Goal: Task Accomplishment & Management: Complete application form

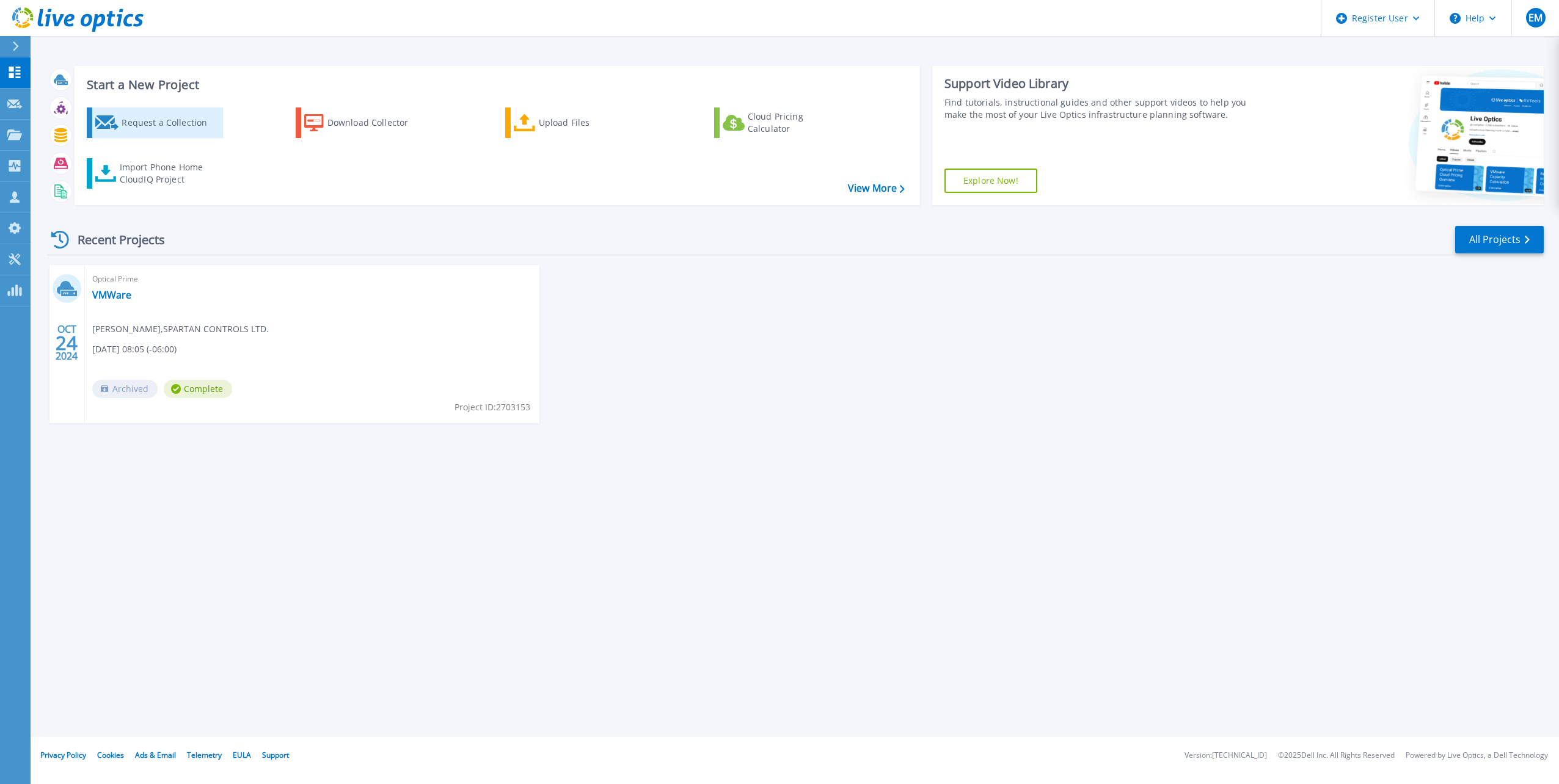
click at [145, 122] on div "Request a Collection" at bounding box center [170, 123] width 98 height 25
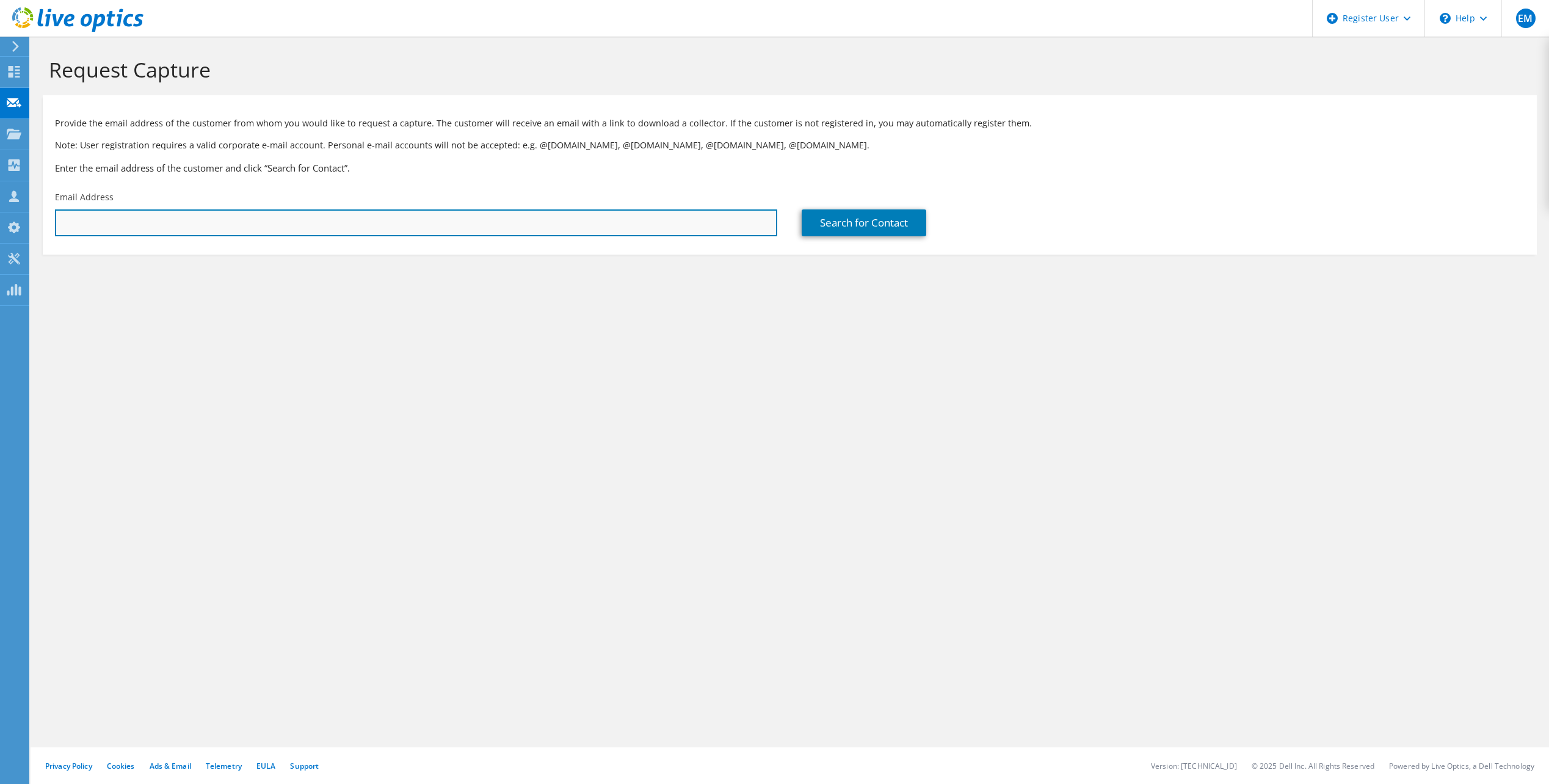
click at [300, 224] on input "text" at bounding box center [416, 223] width 723 height 27
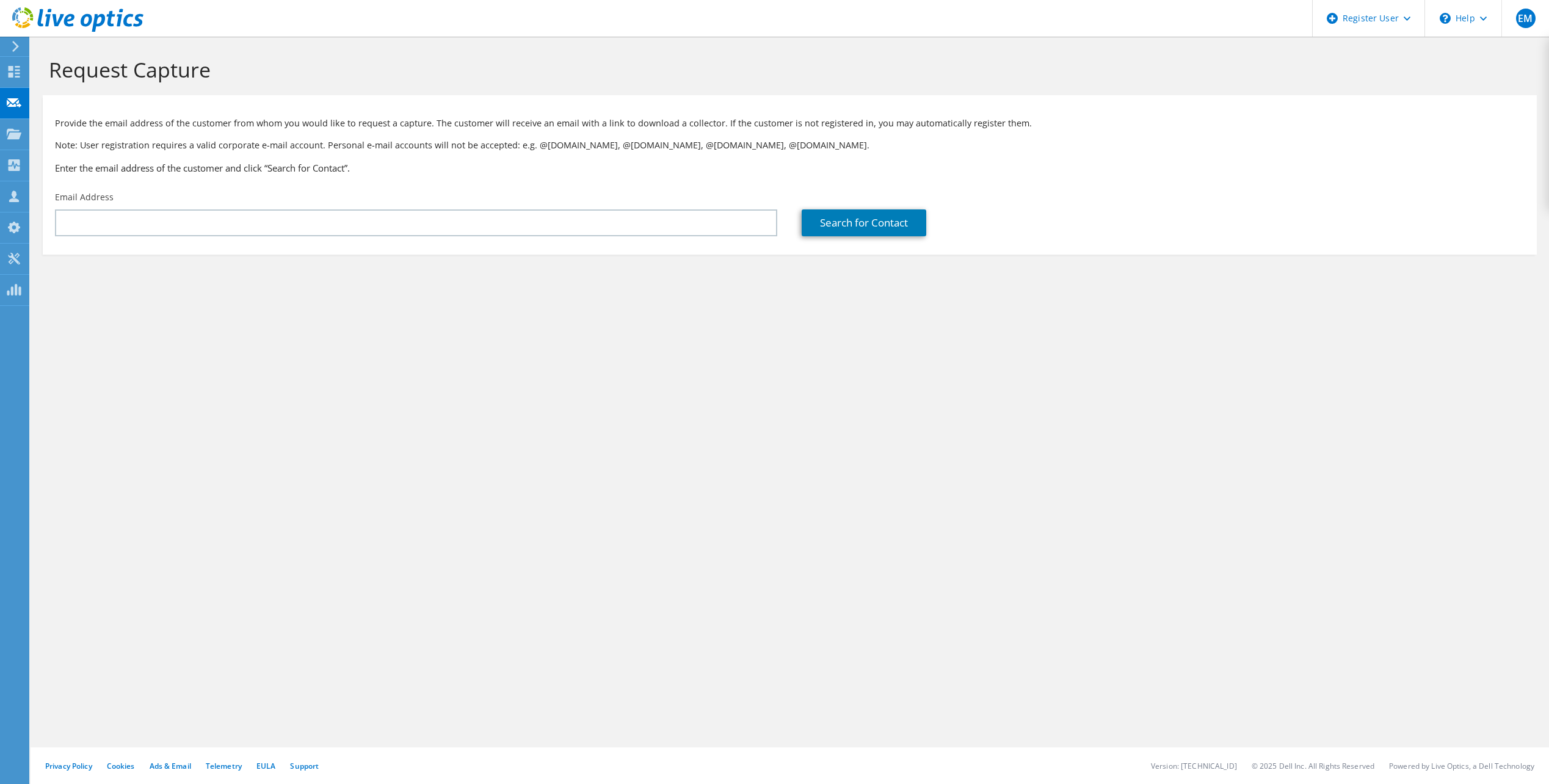
click at [481, 376] on div "Request Capture Provide the email address of the customer from whom you would l…" at bounding box center [789, 410] width 1518 height 747
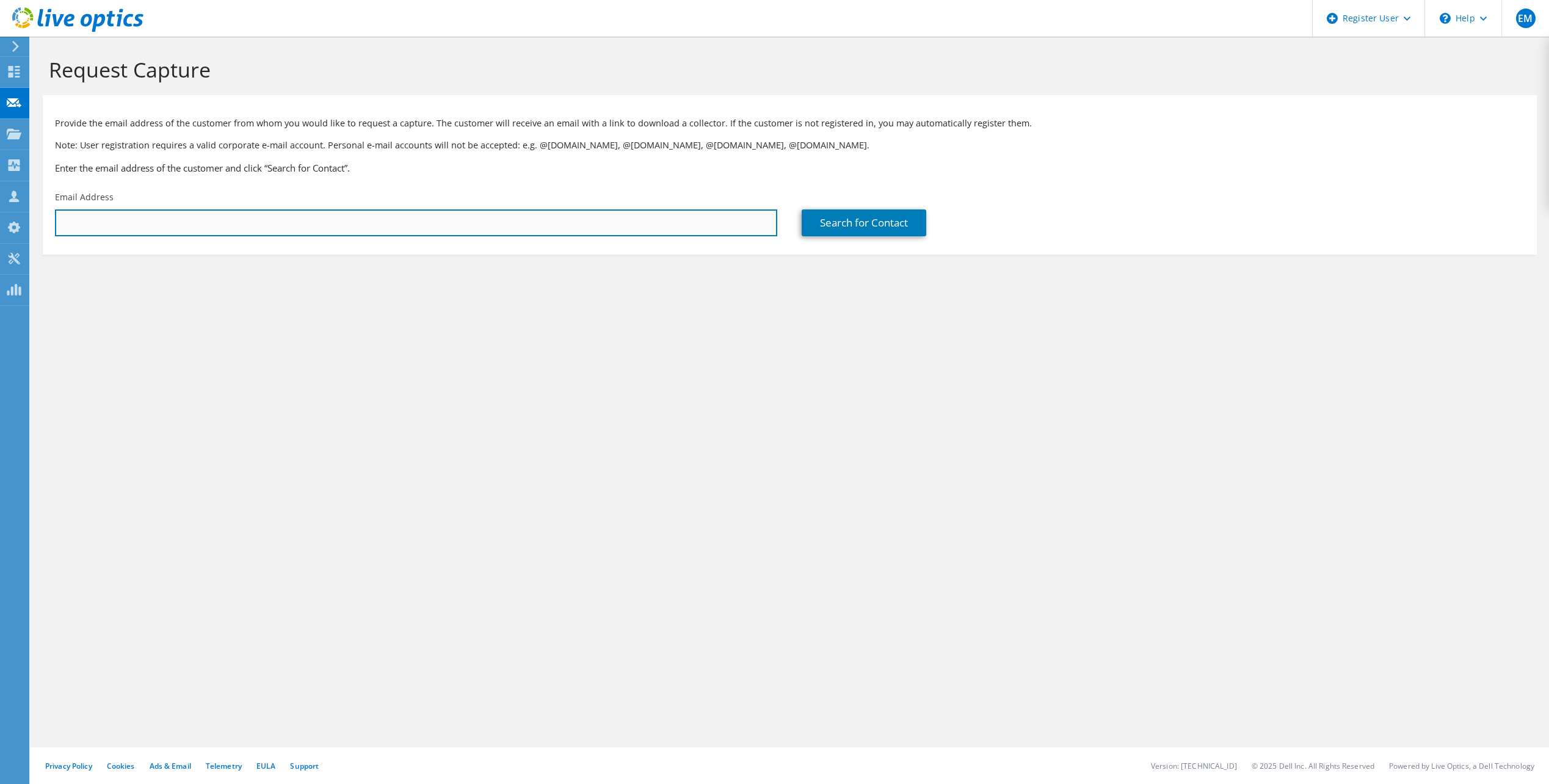
click at [394, 221] on input "text" at bounding box center [416, 223] width 723 height 27
paste input "[PERSON_NAME] <[EMAIL_ADDRESS][DOMAIN_NAME]>"
click at [121, 223] on input "[PERSON_NAME] <[EMAIL_ADDRESS][DOMAIN_NAME]>" at bounding box center [416, 223] width 723 height 27
click at [182, 217] on input "kpannu@targray.com>" at bounding box center [416, 223] width 723 height 27
type input "[EMAIL_ADDRESS][DOMAIN_NAME]"
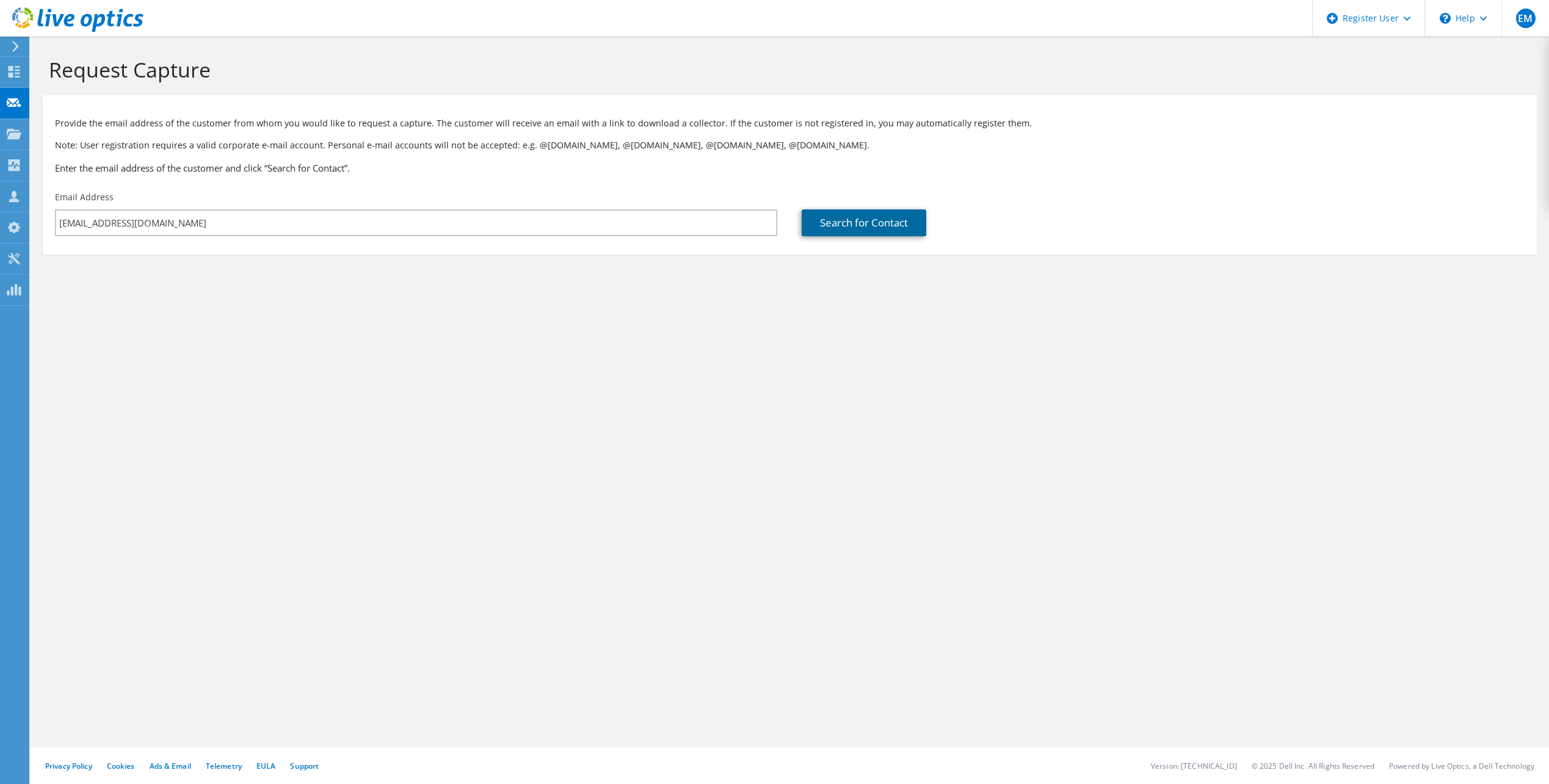
click at [882, 221] on link "Search for Contact" at bounding box center [864, 223] width 125 height 27
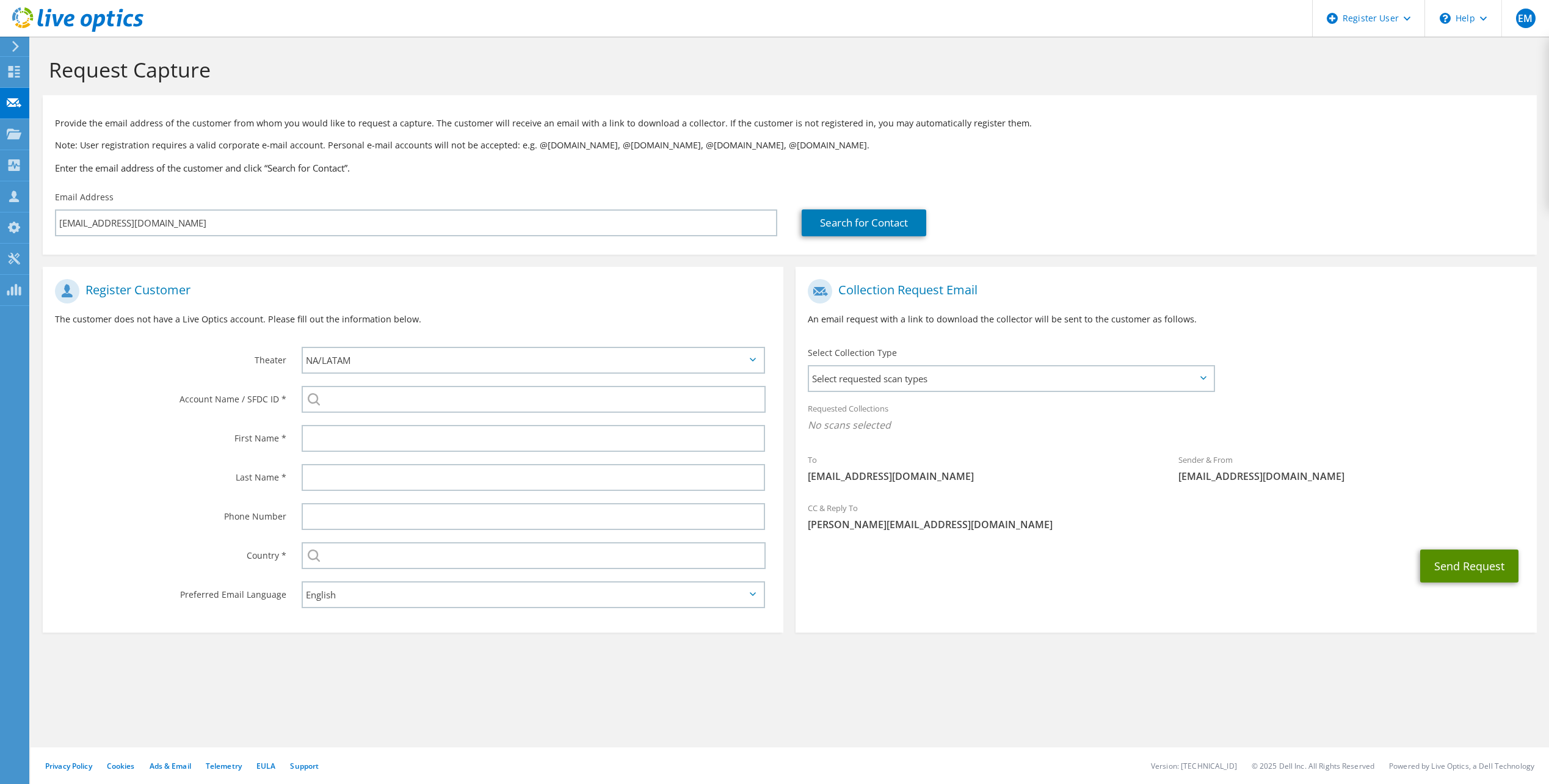
click at [1485, 558] on button "Send Request" at bounding box center [1469, 566] width 98 height 33
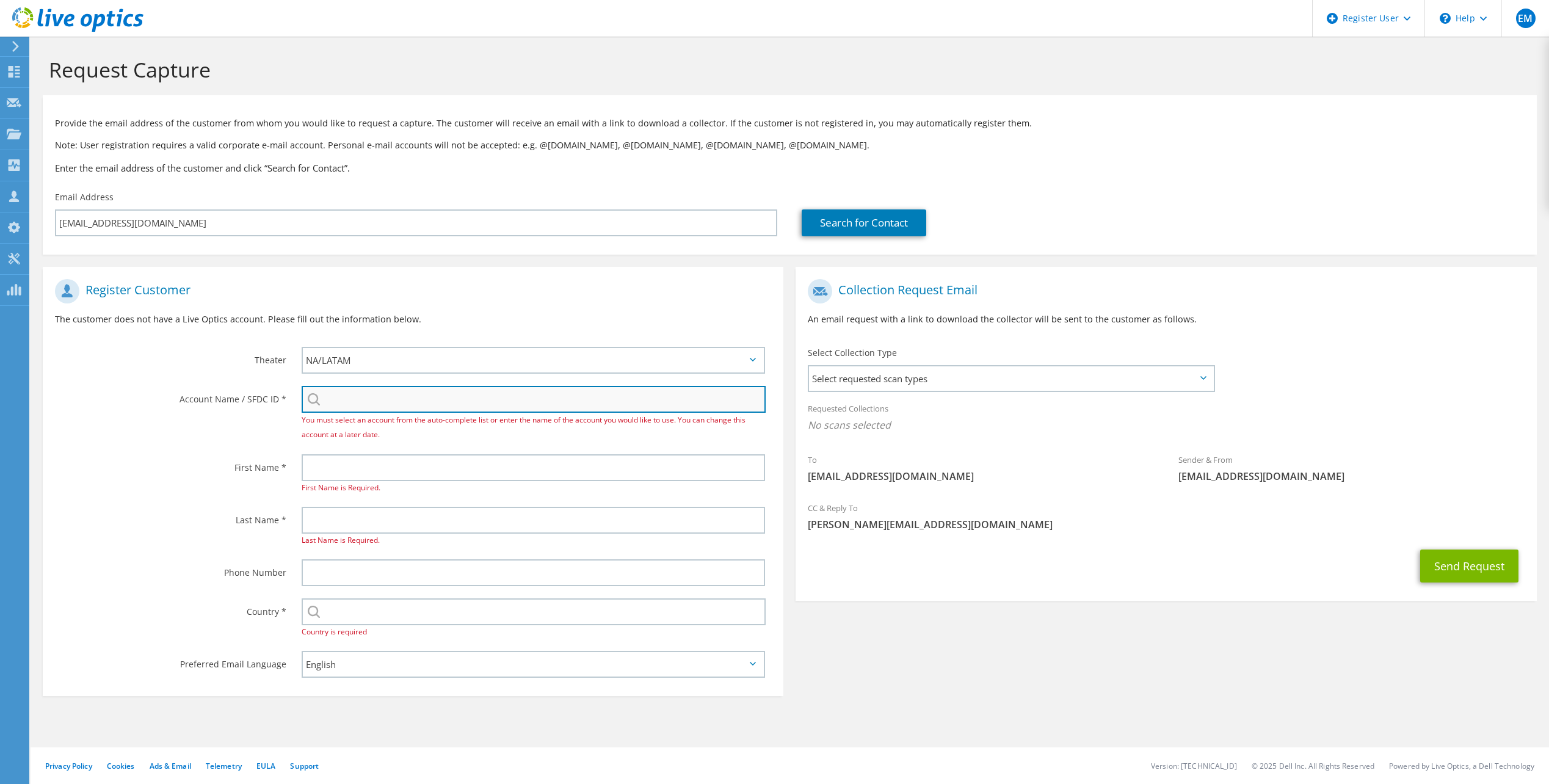
click at [342, 400] on input "search" at bounding box center [534, 399] width 464 height 27
click at [430, 402] on input "search" at bounding box center [534, 399] width 464 height 27
paste input "Targray"
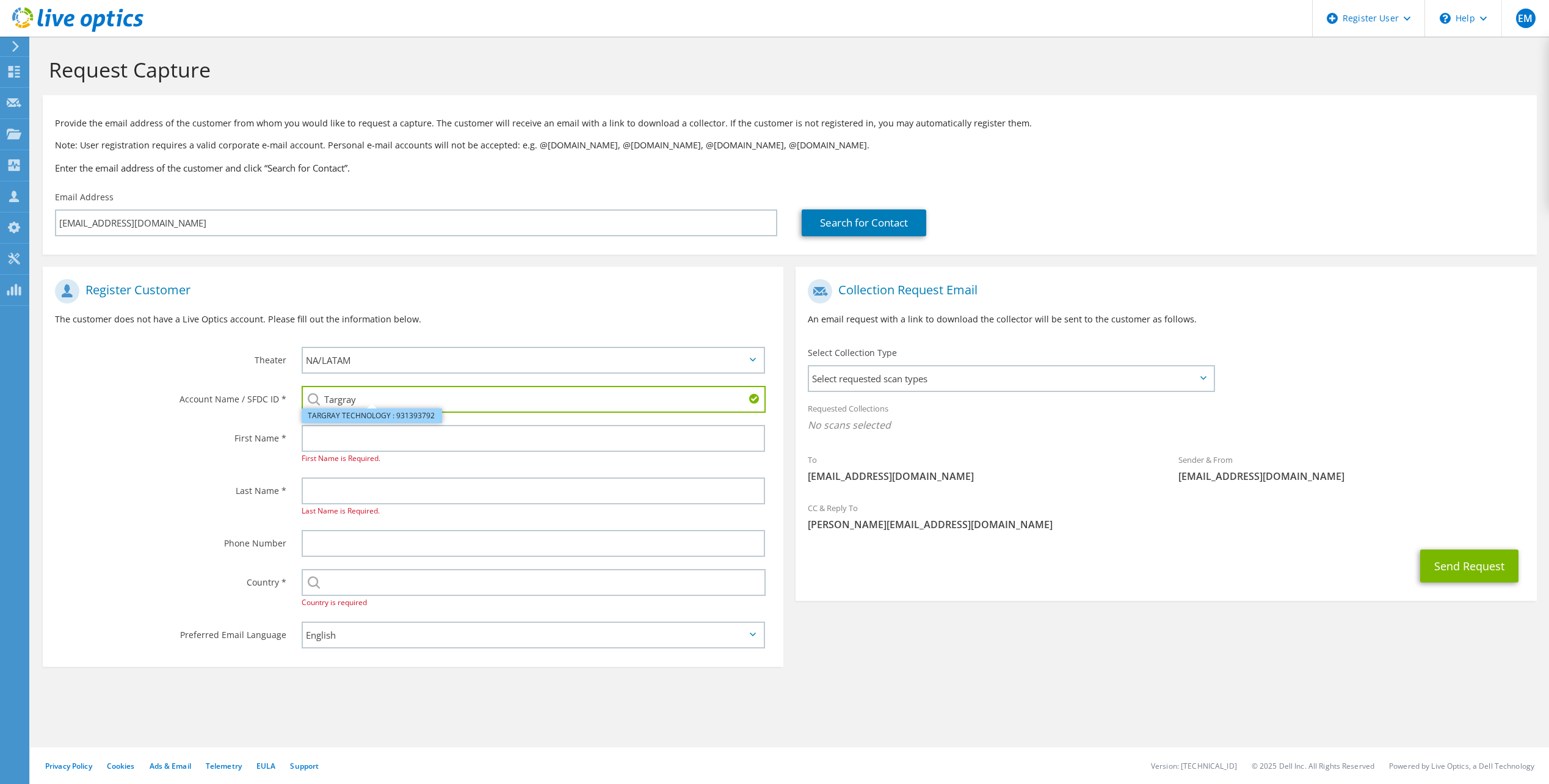
click at [351, 411] on li "TARGRAY TECHNOLOGY : 931393792" at bounding box center [372, 415] width 140 height 15
type input "TARGRAY TECHNOLOGY : 931393792"
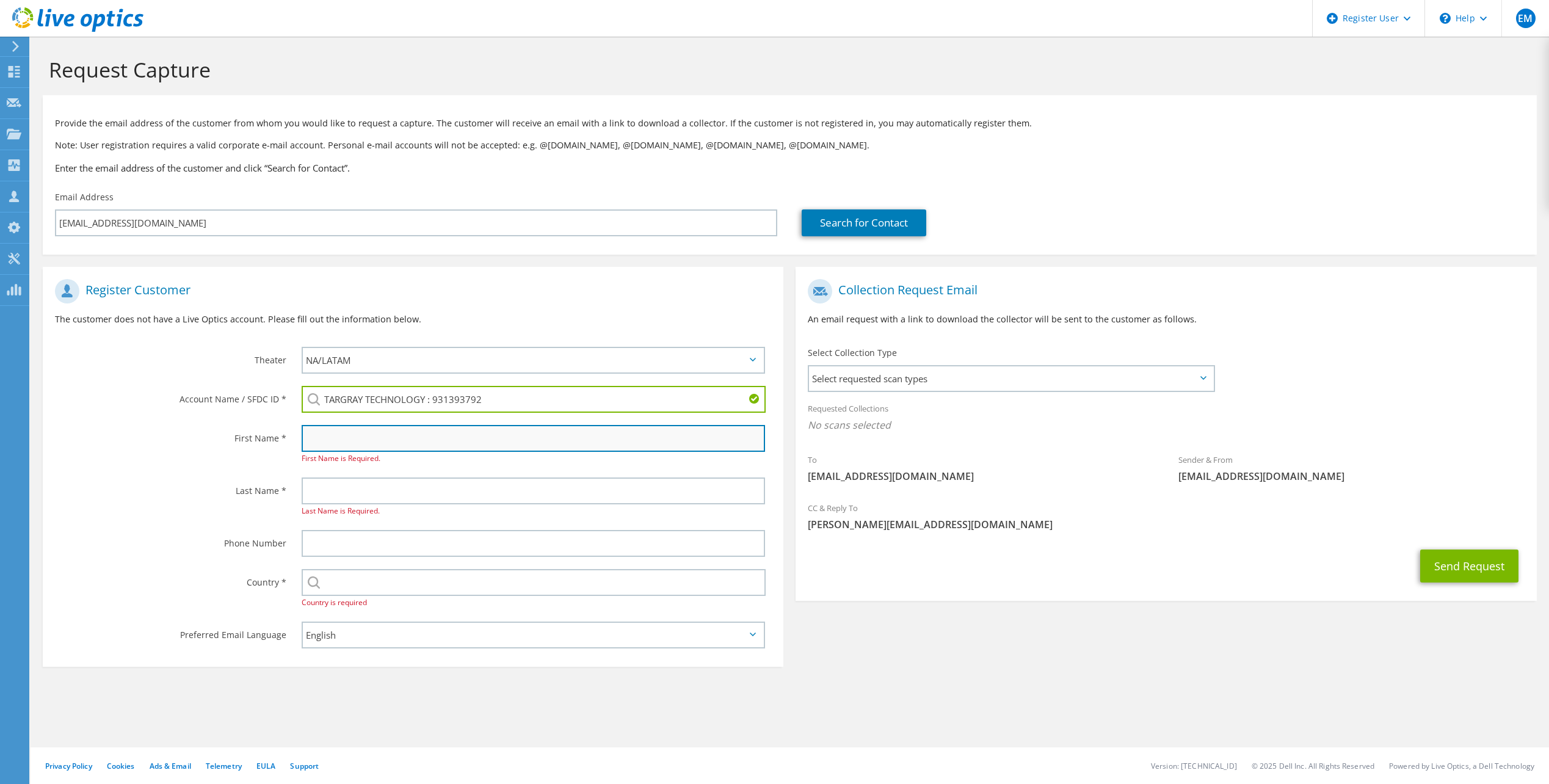
click at [348, 430] on input "text" at bounding box center [534, 438] width 464 height 27
click at [428, 437] on input "text" at bounding box center [534, 438] width 464 height 27
paste input "[PERSON_NAME] <[EMAIL_ADDRESS][DOMAIN_NAME]>"
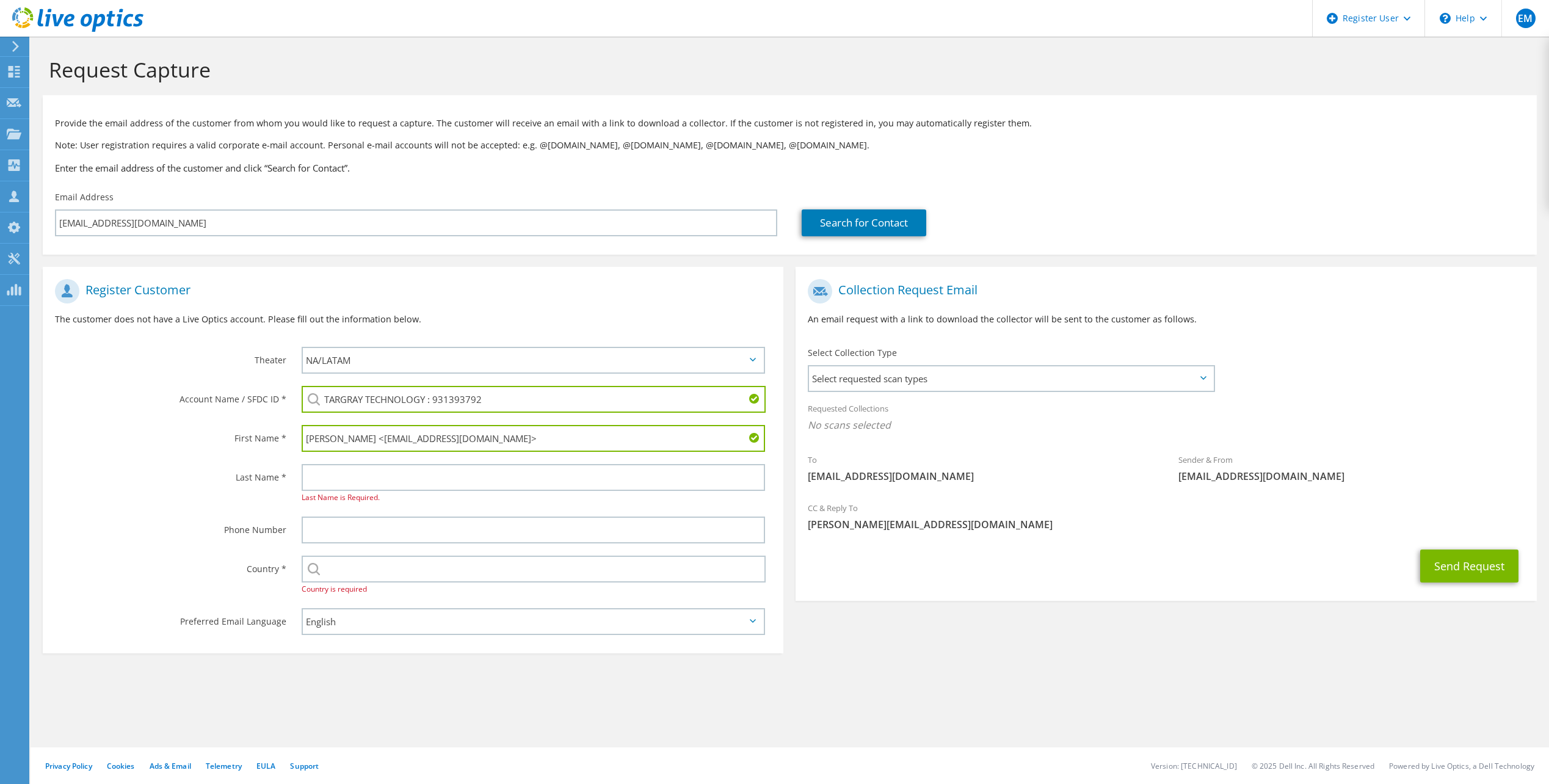
drag, startPoint x: 484, startPoint y: 441, endPoint x: 364, endPoint y: 438, distance: 120.0
click at [364, 438] on input "[PERSON_NAME] <[EMAIL_ADDRESS][DOMAIN_NAME]>" at bounding box center [534, 438] width 464 height 27
drag, startPoint x: 371, startPoint y: 441, endPoint x: 334, endPoint y: 445, distance: 37.2
click at [334, 445] on input "Karan Pannu" at bounding box center [534, 438] width 464 height 27
type input "Karan"
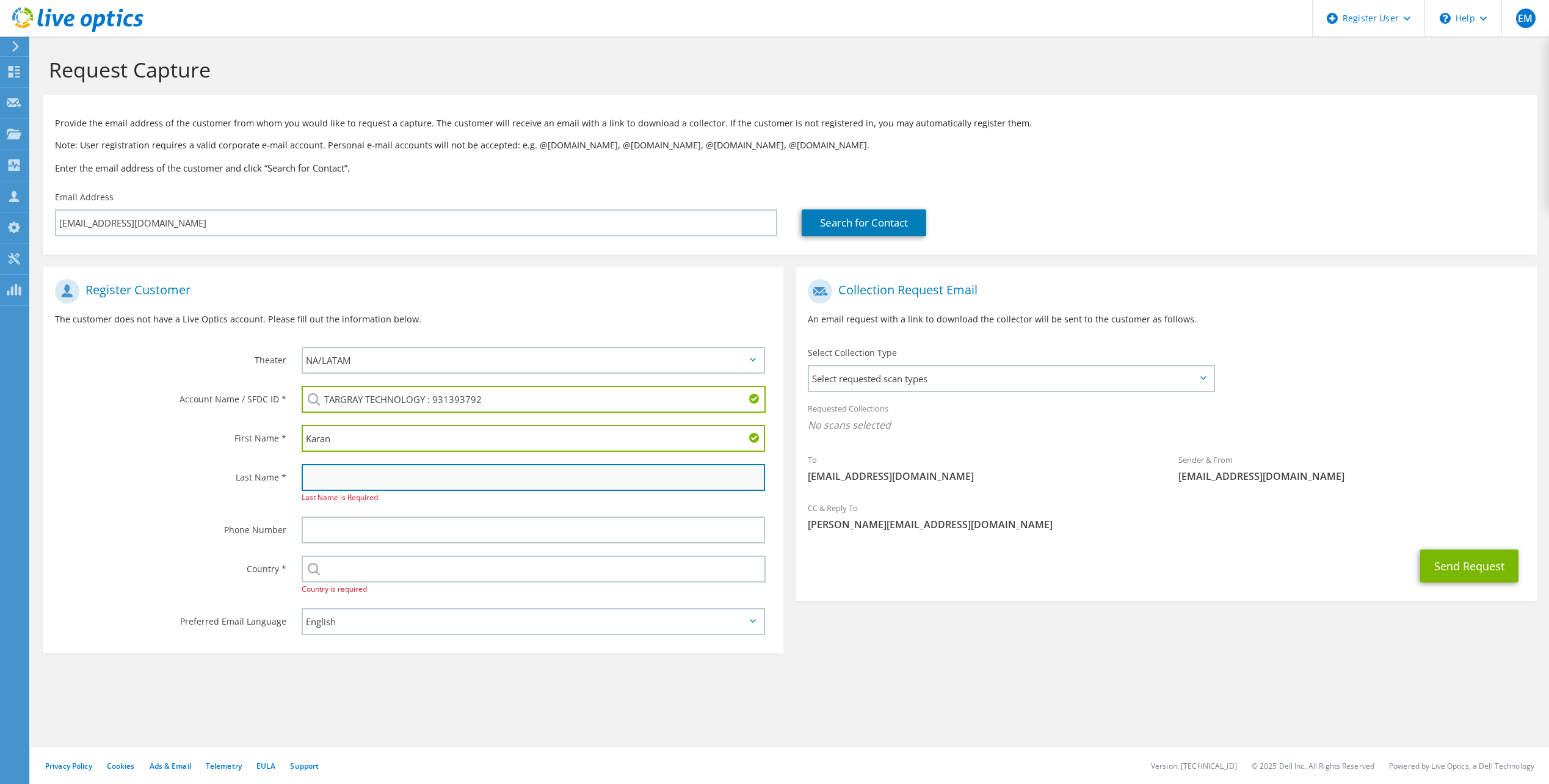
click at [330, 472] on input "text" at bounding box center [534, 477] width 464 height 27
paste input "Pannu"
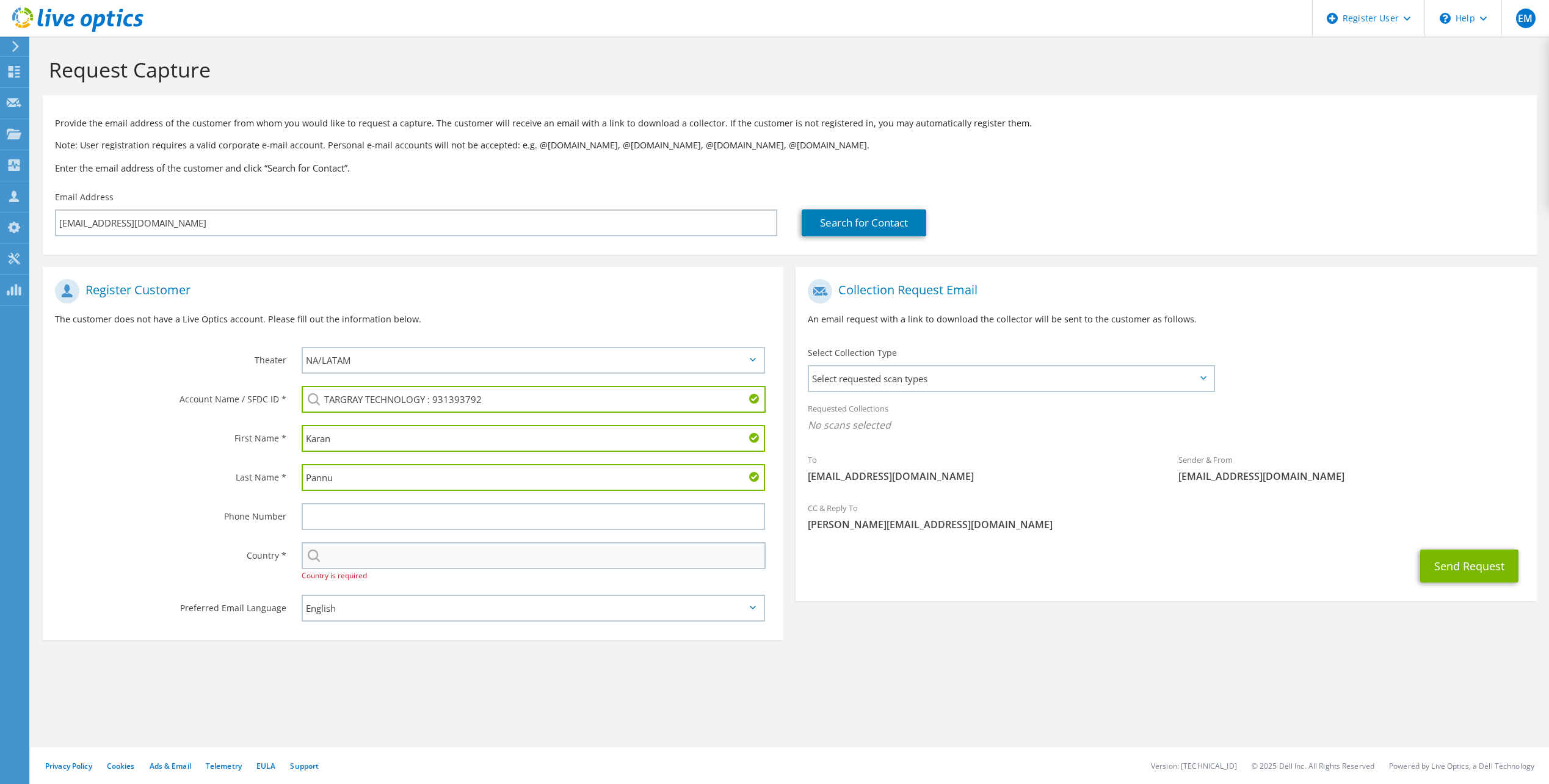
type input "Pannu"
drag, startPoint x: 346, startPoint y: 552, endPoint x: 336, endPoint y: 552, distance: 10.0
click at [346, 552] on input "text" at bounding box center [534, 555] width 464 height 27
type input "[GEOGRAPHIC_DATA]"
click at [1420, 550] on button "Send Request" at bounding box center [1469, 566] width 98 height 33
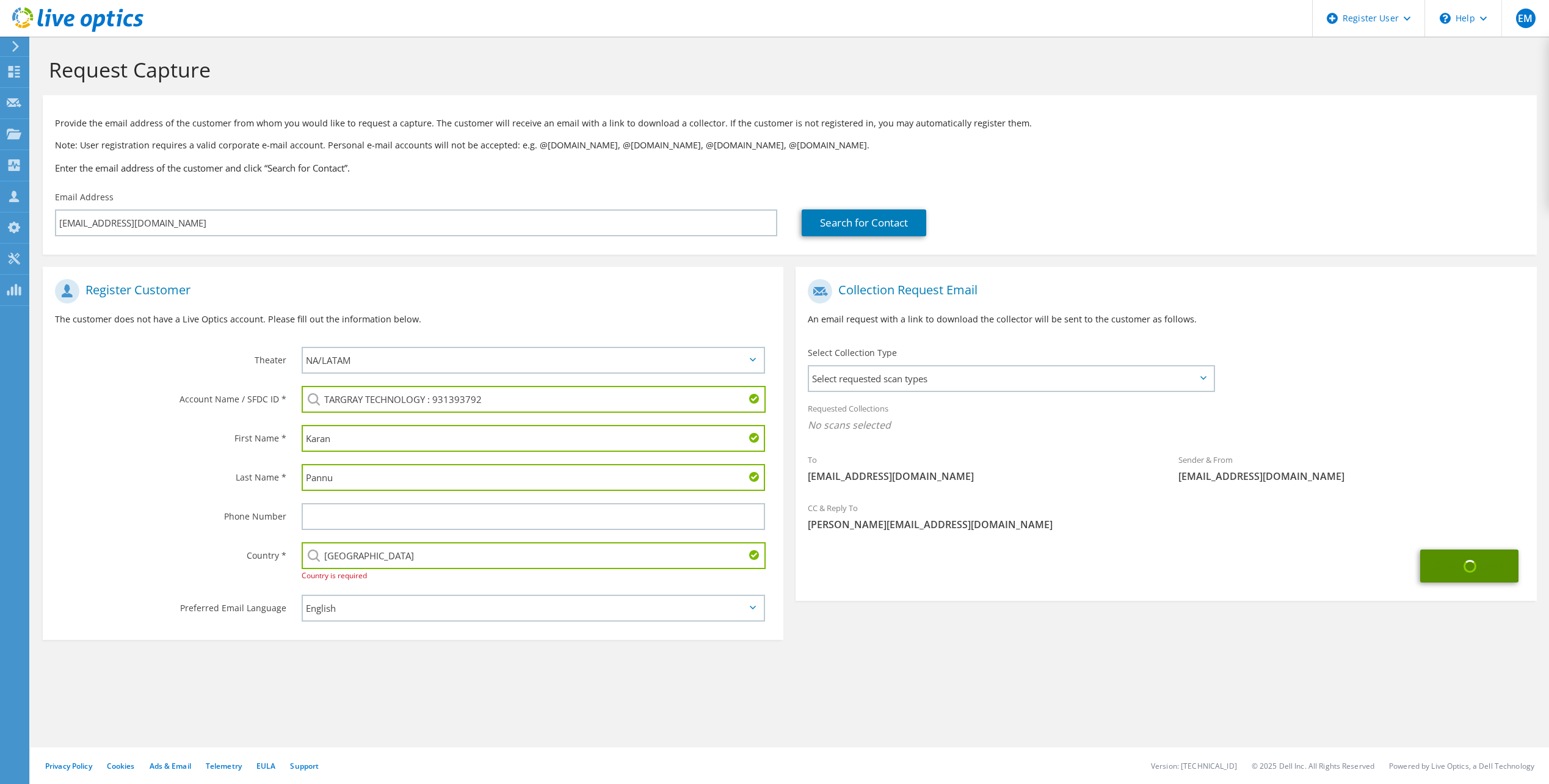
click at [170, 647] on section "Request Capture Provide the email address of the customer from whom you would l…" at bounding box center [789, 371] width 1518 height 670
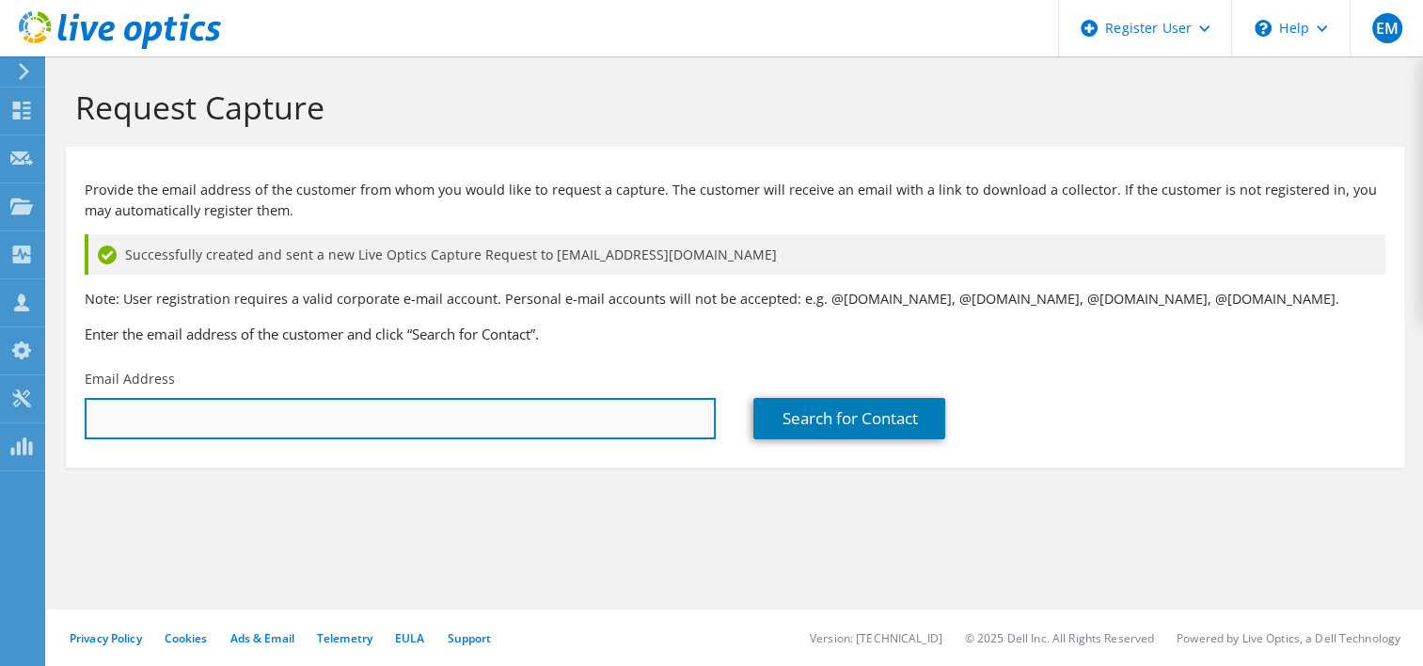
click at [477, 426] on input "text" at bounding box center [400, 418] width 631 height 41
type input "[EMAIL_ADDRESS][DOMAIN_NAME]"
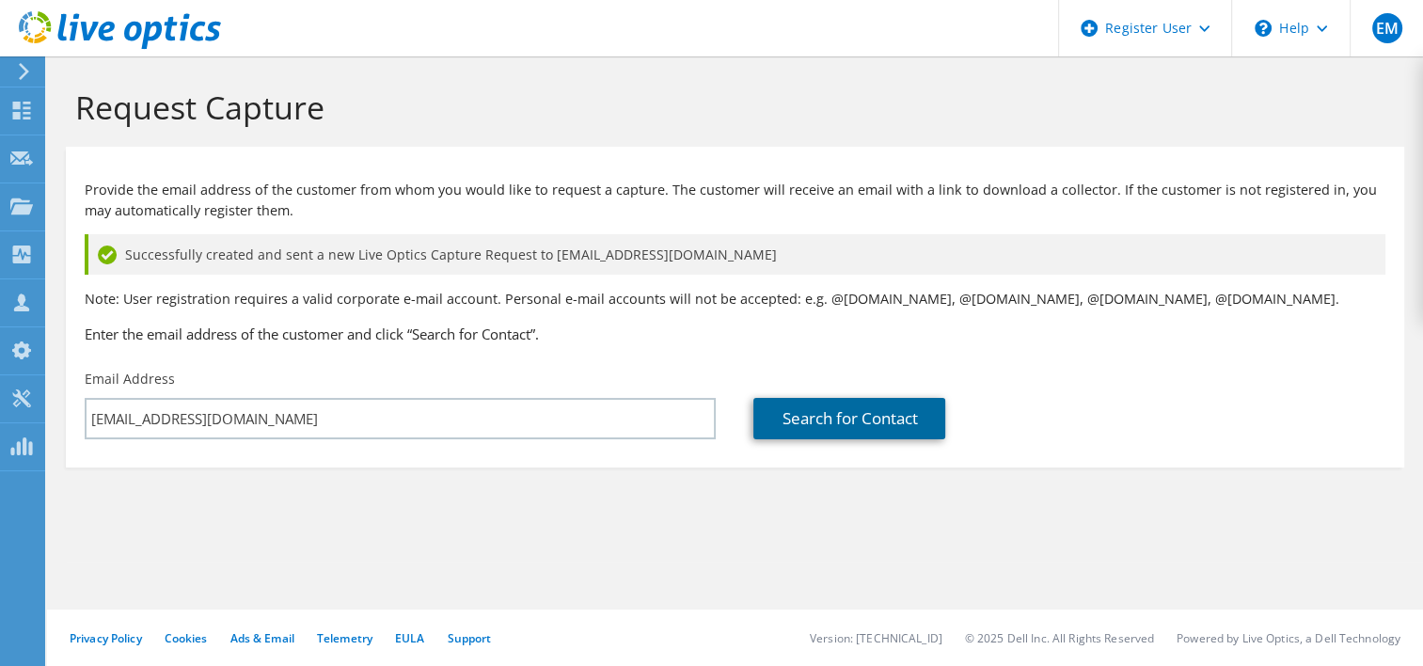
click at [842, 423] on link "Search for Contact" at bounding box center [849, 418] width 192 height 41
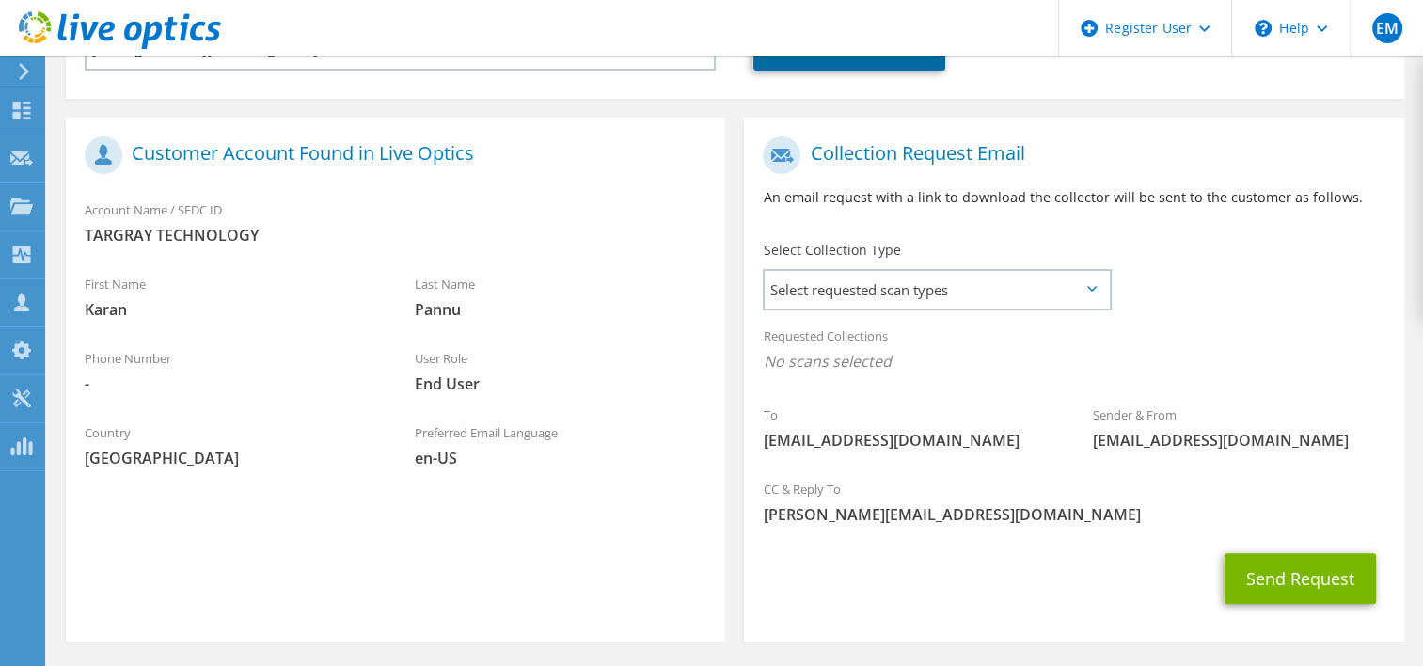
scroll to position [438, 0]
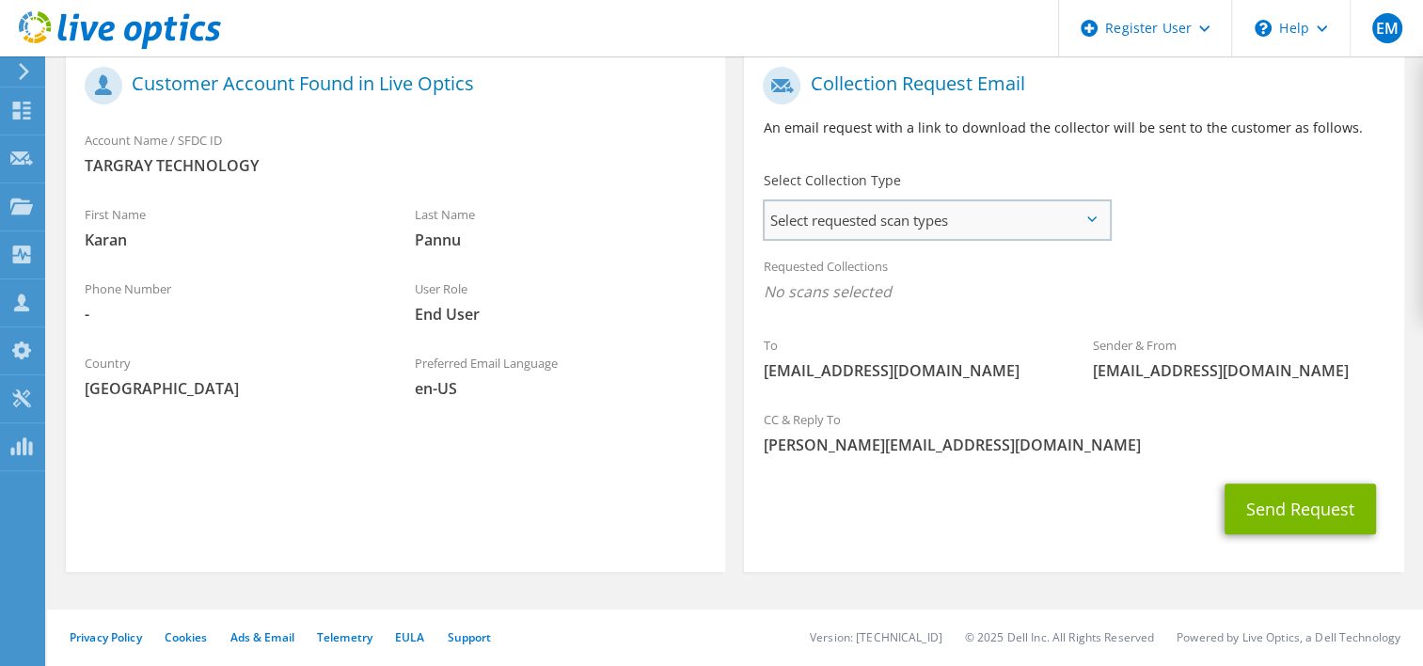
click at [1048, 214] on span "Select requested scan types" at bounding box center [936, 220] width 343 height 38
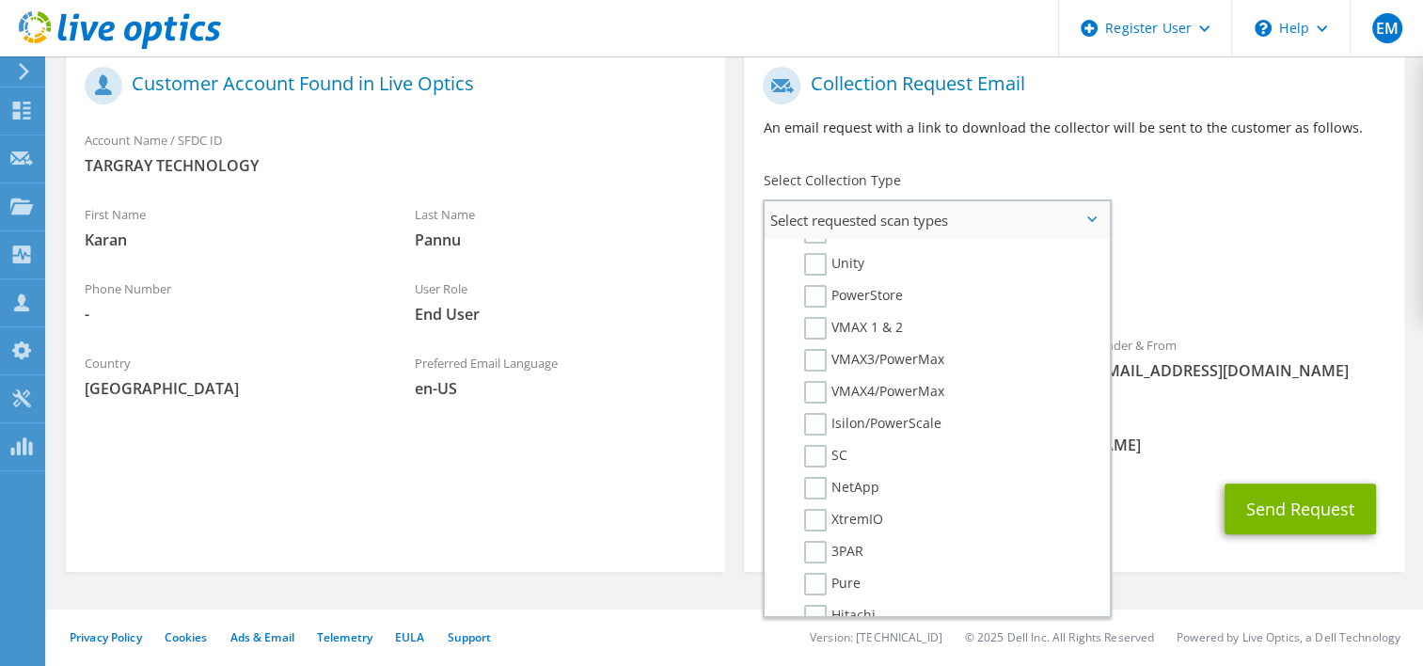
scroll to position [0, 0]
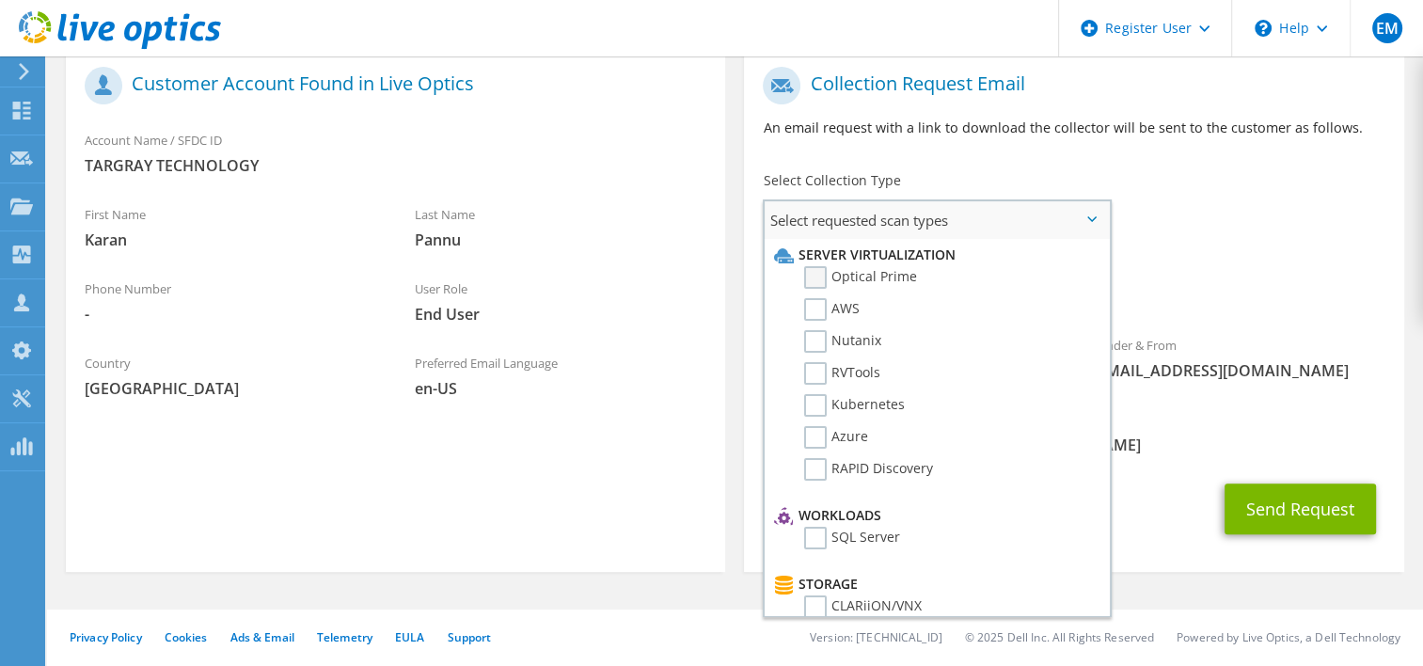
click at [820, 280] on label "Optical Prime" at bounding box center [860, 277] width 113 height 23
click at [0, 0] on input "Optical Prime" at bounding box center [0, 0] width 0 height 0
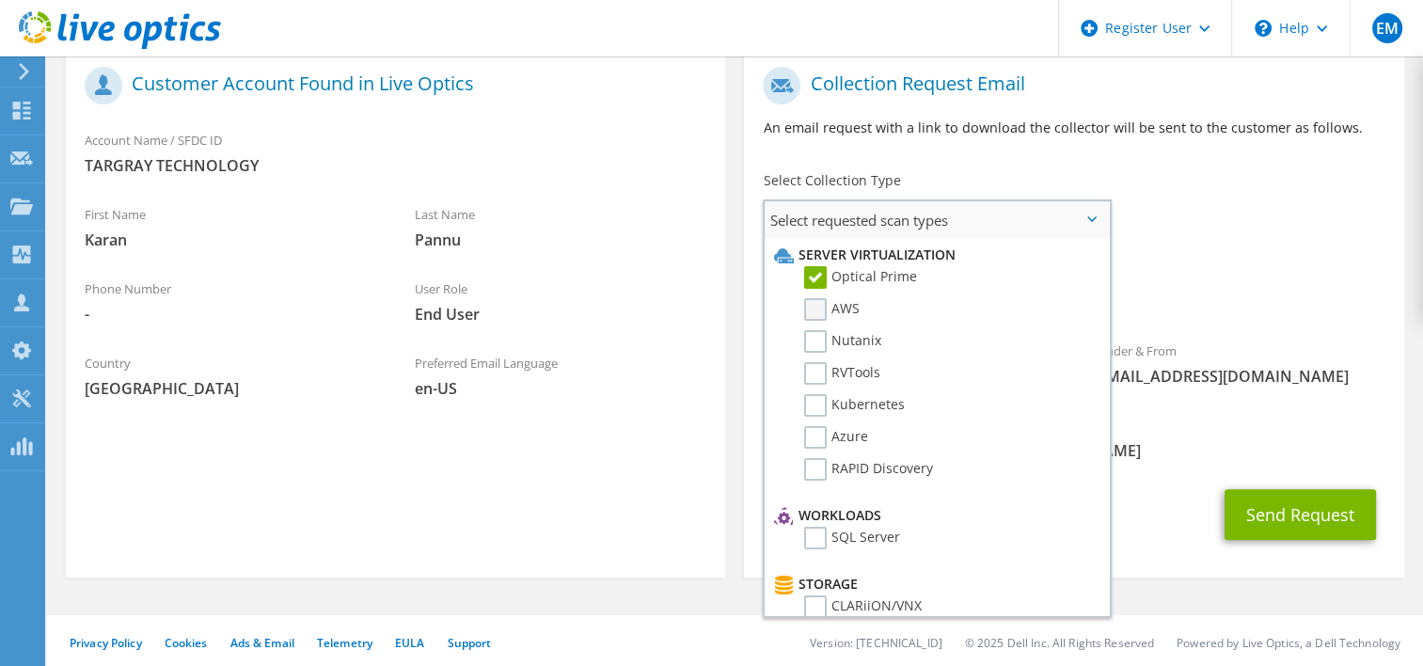
click at [820, 315] on label "AWS" at bounding box center [831, 309] width 55 height 23
click at [0, 0] on input "AWS" at bounding box center [0, 0] width 0 height 0
click at [820, 341] on label "Nutanix" at bounding box center [842, 341] width 77 height 23
click at [0, 0] on input "Nutanix" at bounding box center [0, 0] width 0 height 0
click at [818, 371] on label "RVTools" at bounding box center [842, 373] width 76 height 23
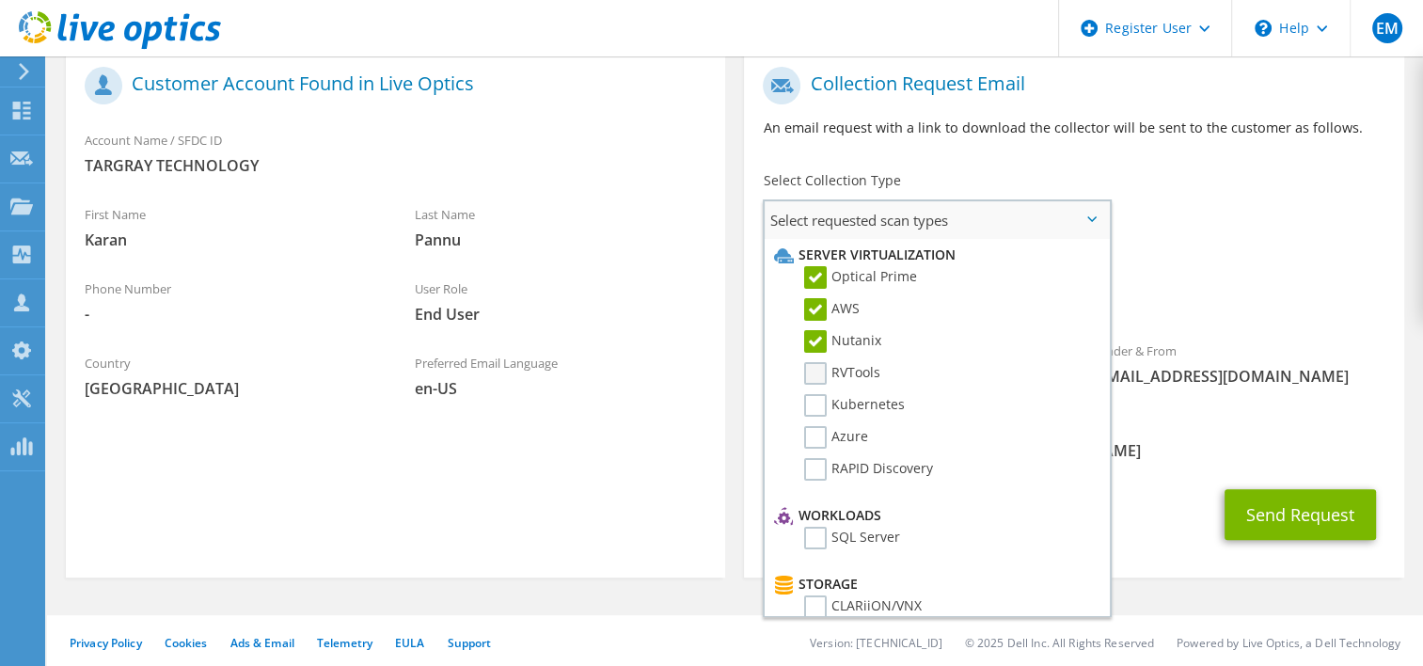
click at [0, 0] on input "RVTools" at bounding box center [0, 0] width 0 height 0
click at [816, 404] on label "Kubernetes" at bounding box center [854, 405] width 101 height 23
click at [0, 0] on input "Kubernetes" at bounding box center [0, 0] width 0 height 0
click at [815, 432] on label "Azure" at bounding box center [836, 437] width 64 height 23
click at [0, 0] on input "Azure" at bounding box center [0, 0] width 0 height 0
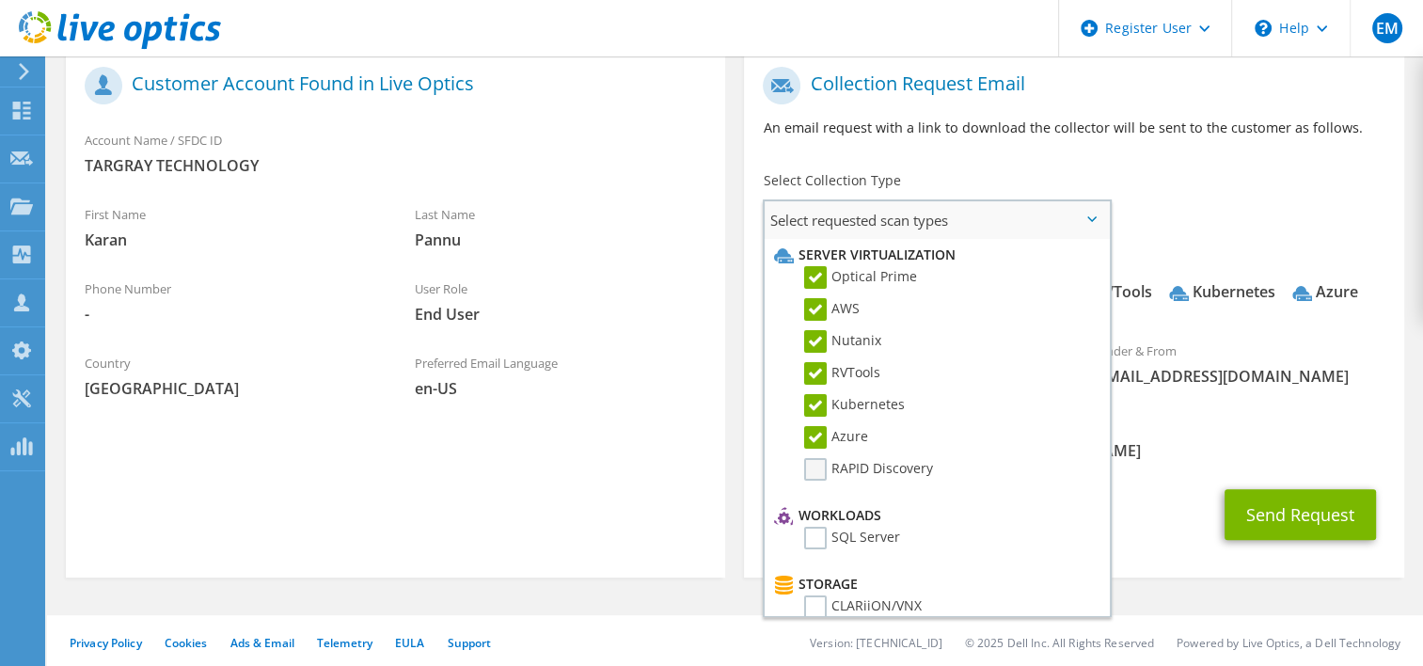
click at [816, 469] on label "RAPID Discovery" at bounding box center [868, 469] width 129 height 23
click at [0, 0] on input "RAPID Discovery" at bounding box center [0, 0] width 0 height 0
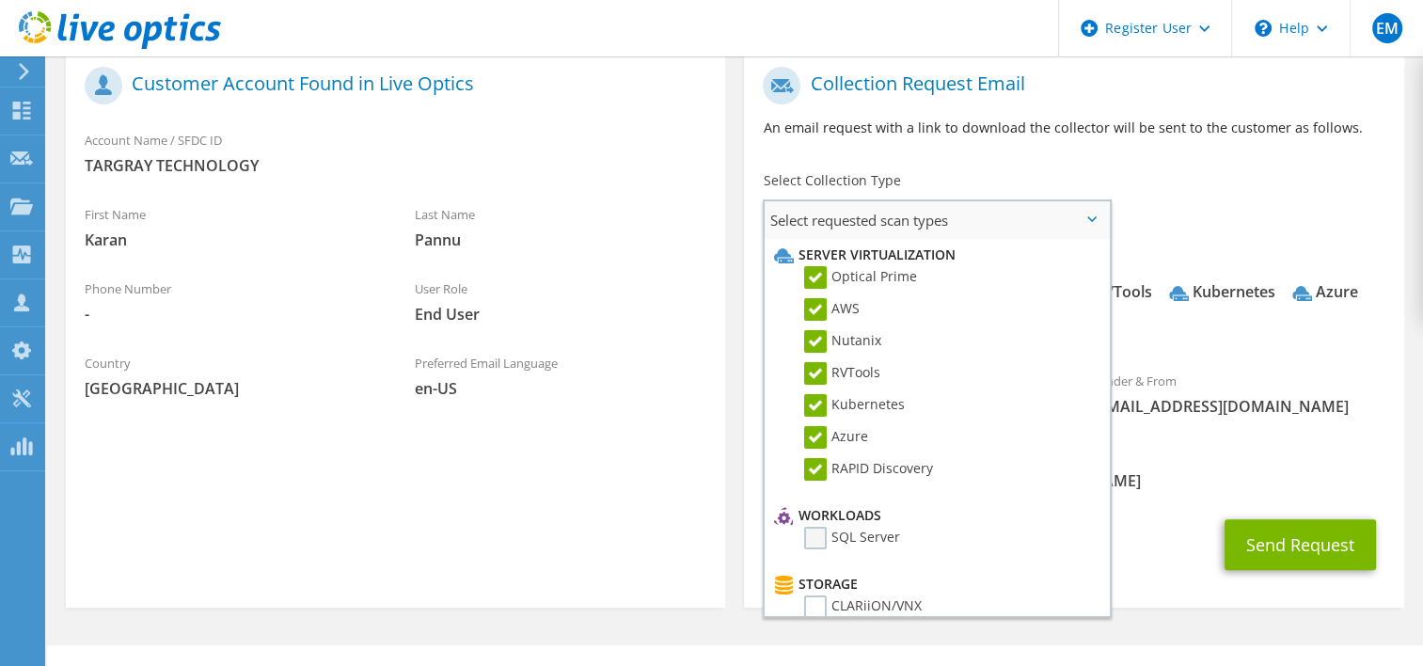
click at [817, 533] on label "SQL Server" at bounding box center [852, 538] width 96 height 23
click at [0, 0] on input "SQL Server" at bounding box center [0, 0] width 0 height 0
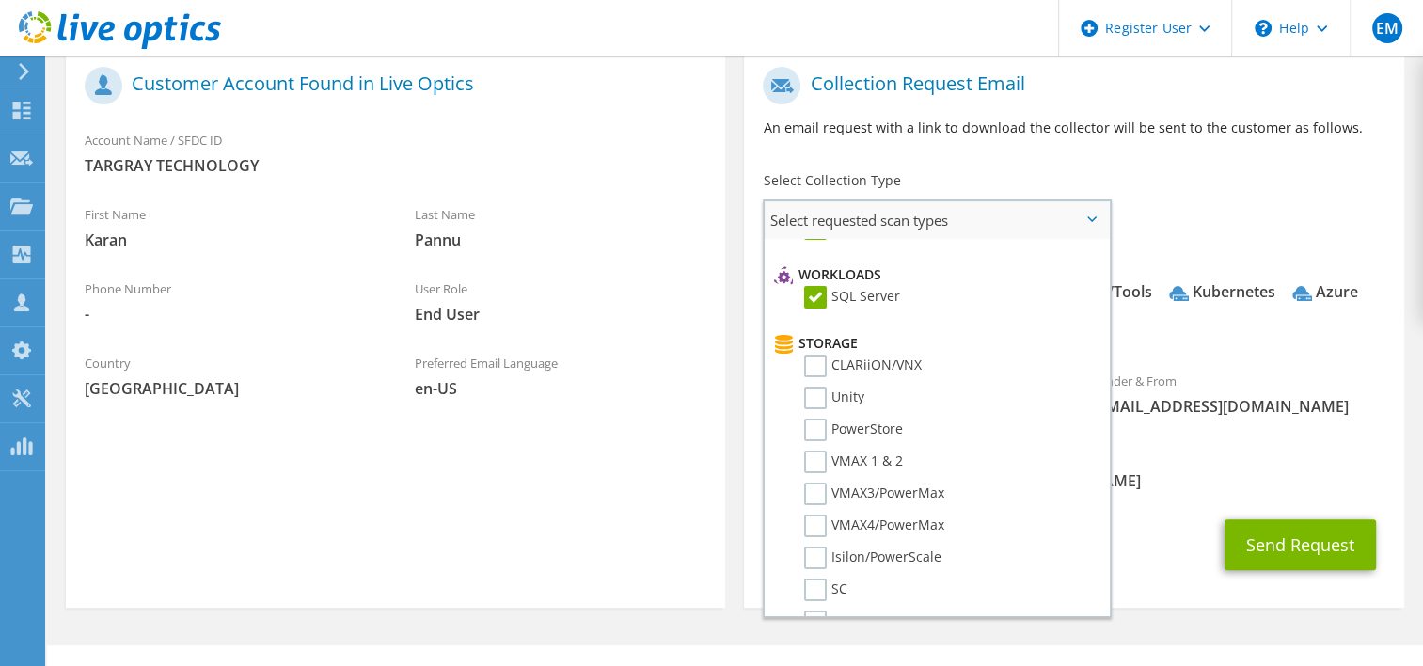
scroll to position [243, 0]
click at [820, 360] on label "CLARiiON/VNX" at bounding box center [863, 364] width 118 height 23
click at [0, 0] on input "CLARiiON/VNX" at bounding box center [0, 0] width 0 height 0
click at [816, 385] on label "Unity" at bounding box center [834, 396] width 60 height 23
click at [0, 0] on input "Unity" at bounding box center [0, 0] width 0 height 0
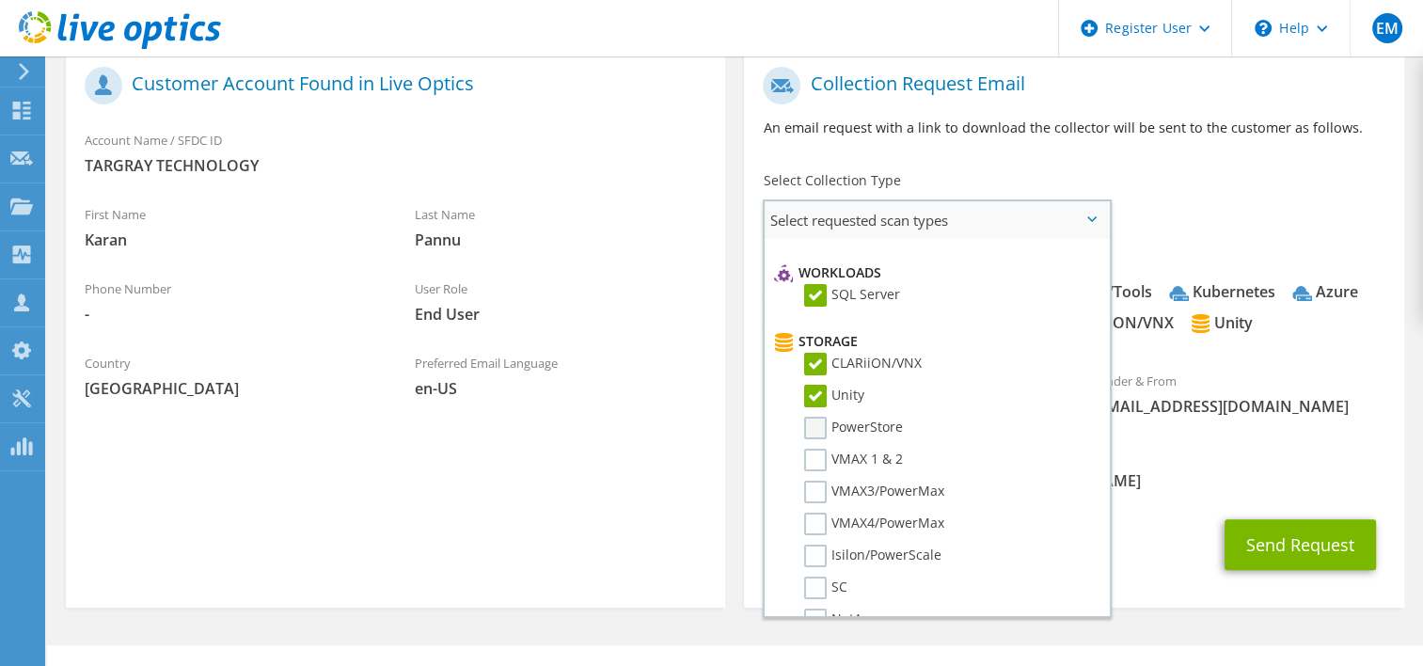
click at [817, 417] on label "PowerStore" at bounding box center [853, 428] width 99 height 23
click at [0, 0] on input "PowerStore" at bounding box center [0, 0] width 0 height 0
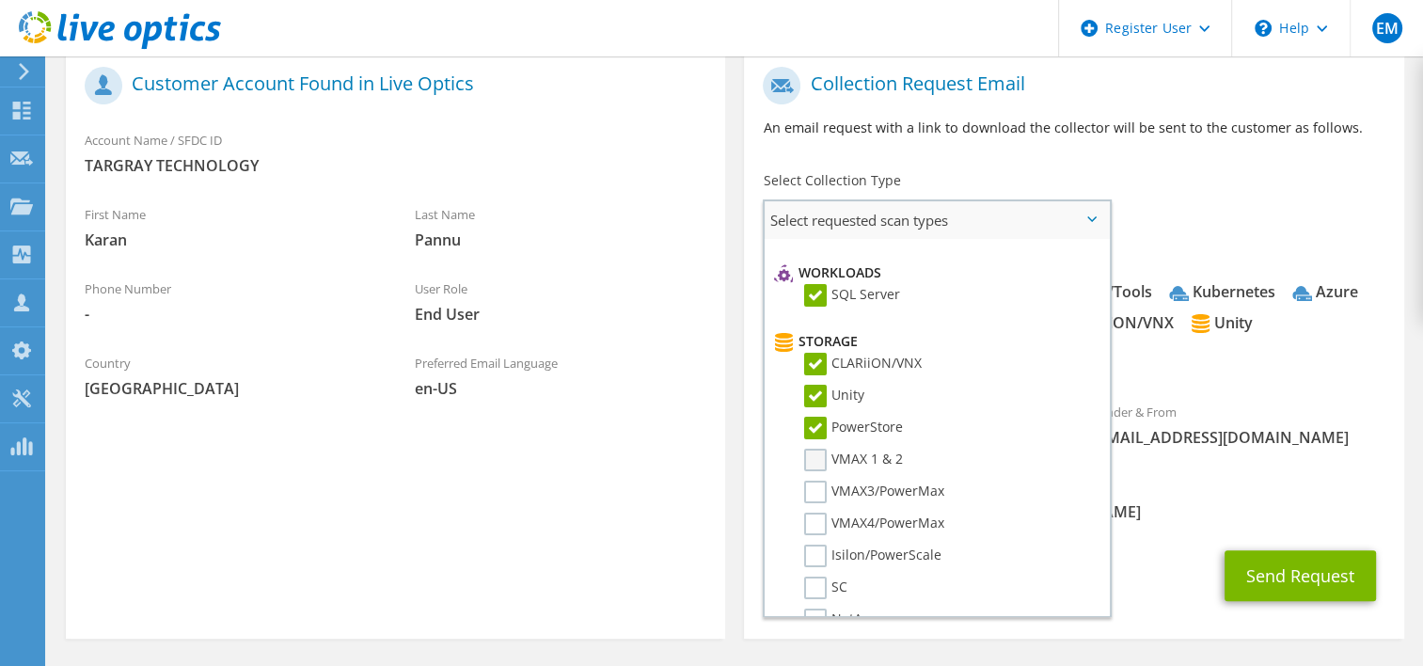
click at [816, 451] on label "VMAX 1 & 2" at bounding box center [853, 460] width 99 height 23
click at [0, 0] on input "VMAX 1 & 2" at bounding box center [0, 0] width 0 height 0
click at [816, 481] on label "VMAX3/PowerMax" at bounding box center [874, 492] width 140 height 23
click at [0, 0] on input "VMAX3/PowerMax" at bounding box center [0, 0] width 0 height 0
click at [817, 526] on li "VMAX4/PowerMax" at bounding box center [933, 529] width 329 height 32
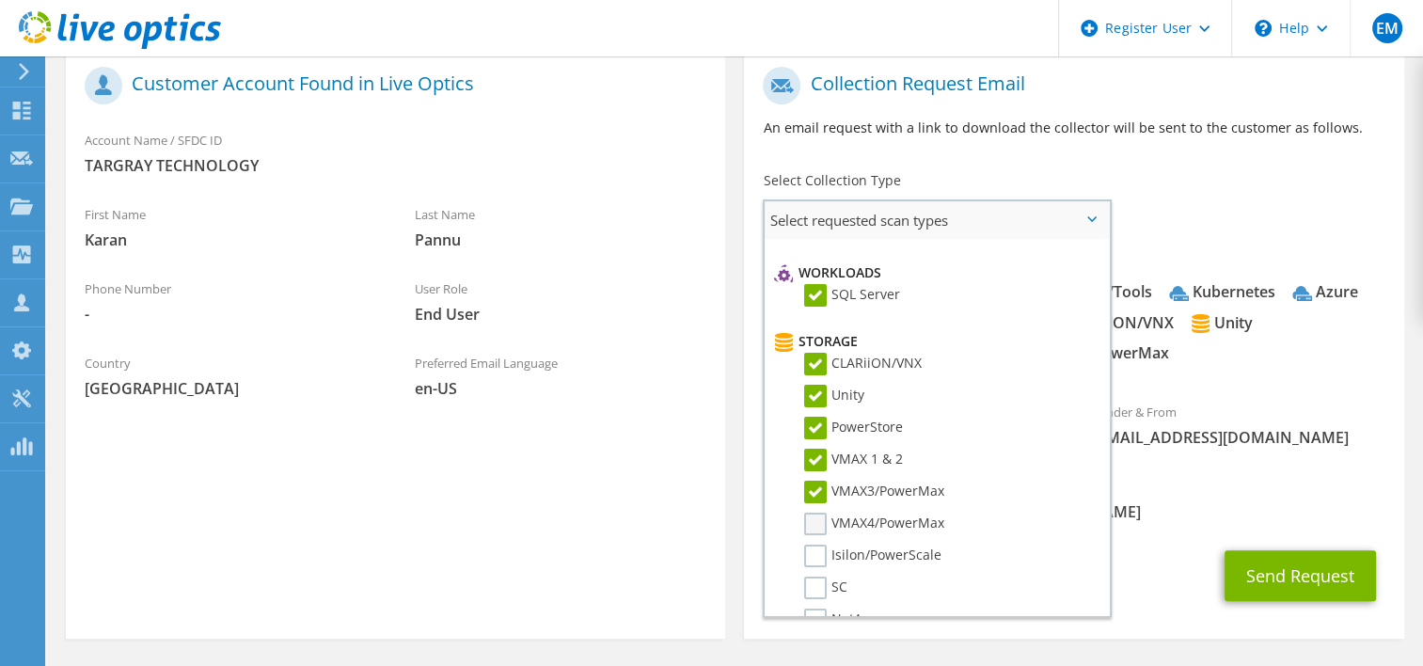
click at [817, 515] on label "VMAX4/PowerMax" at bounding box center [874, 524] width 140 height 23
click at [0, 0] on input "VMAX4/PowerMax" at bounding box center [0, 0] width 0 height 0
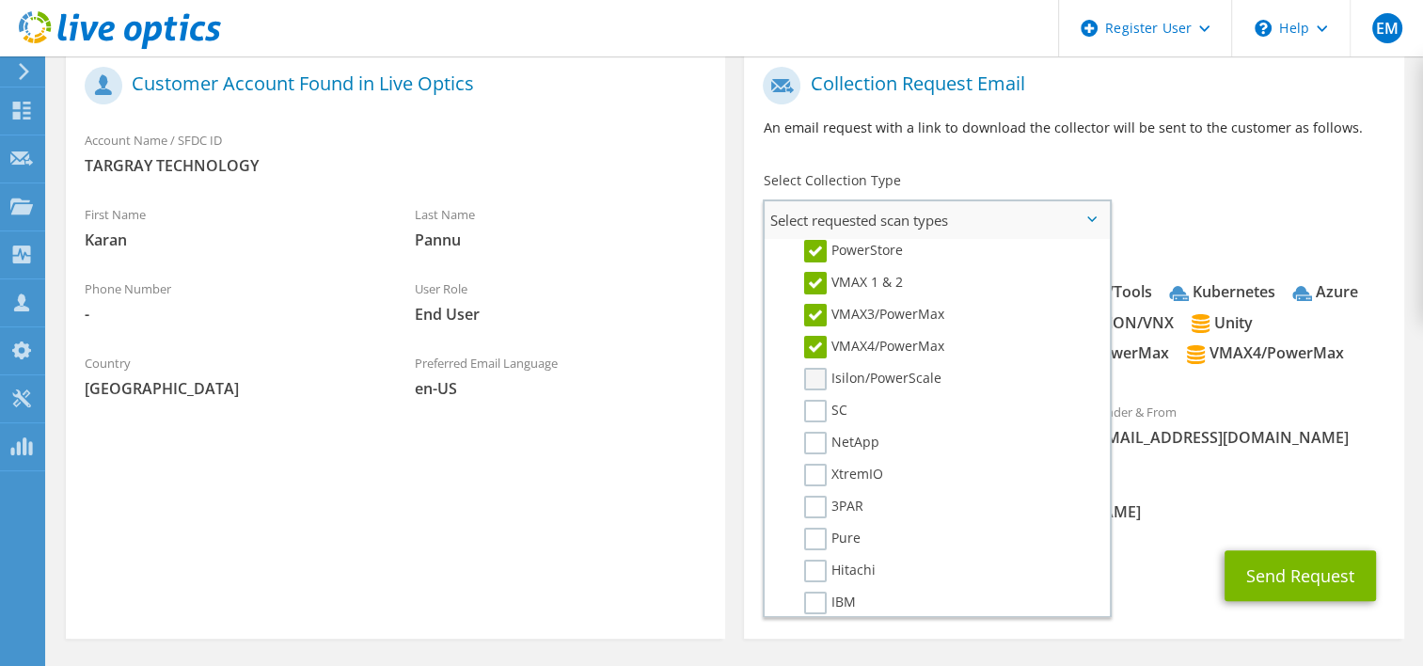
click at [815, 368] on label "Isilon/PowerScale" at bounding box center [872, 379] width 137 height 23
click at [0, 0] on input "Isilon/PowerScale" at bounding box center [0, 0] width 0 height 0
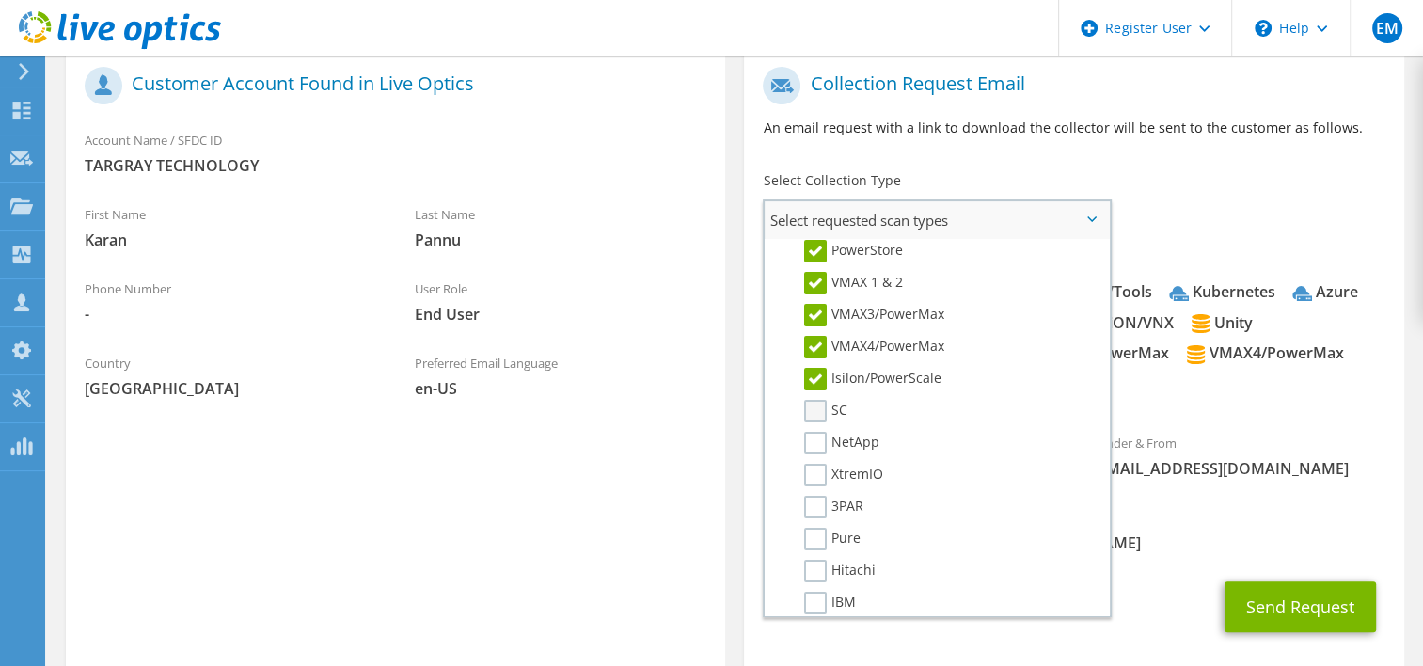
click at [813, 401] on label "SC" at bounding box center [825, 411] width 43 height 23
click at [0, 0] on input "SC" at bounding box center [0, 0] width 0 height 0
click at [814, 434] on label "NetApp" at bounding box center [841, 443] width 75 height 23
click at [0, 0] on input "NetApp" at bounding box center [0, 0] width 0 height 0
click at [816, 464] on label "XtremIO" at bounding box center [843, 475] width 79 height 23
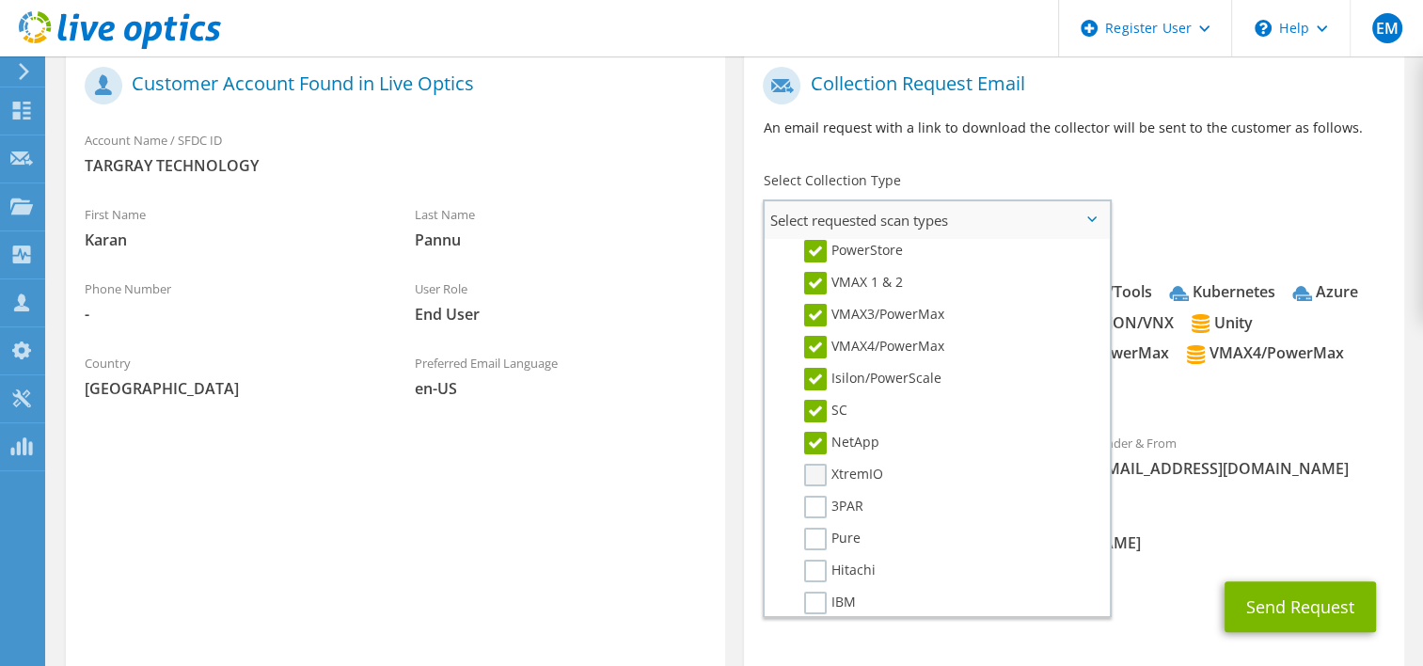
click at [0, 0] on input "XtremIO" at bounding box center [0, 0] width 0 height 0
click at [820, 496] on label "3PAR" at bounding box center [833, 507] width 59 height 23
click at [0, 0] on input "3PAR" at bounding box center [0, 0] width 0 height 0
click at [816, 528] on label "Pure" at bounding box center [832, 539] width 56 height 23
click at [0, 0] on input "Pure" at bounding box center [0, 0] width 0 height 0
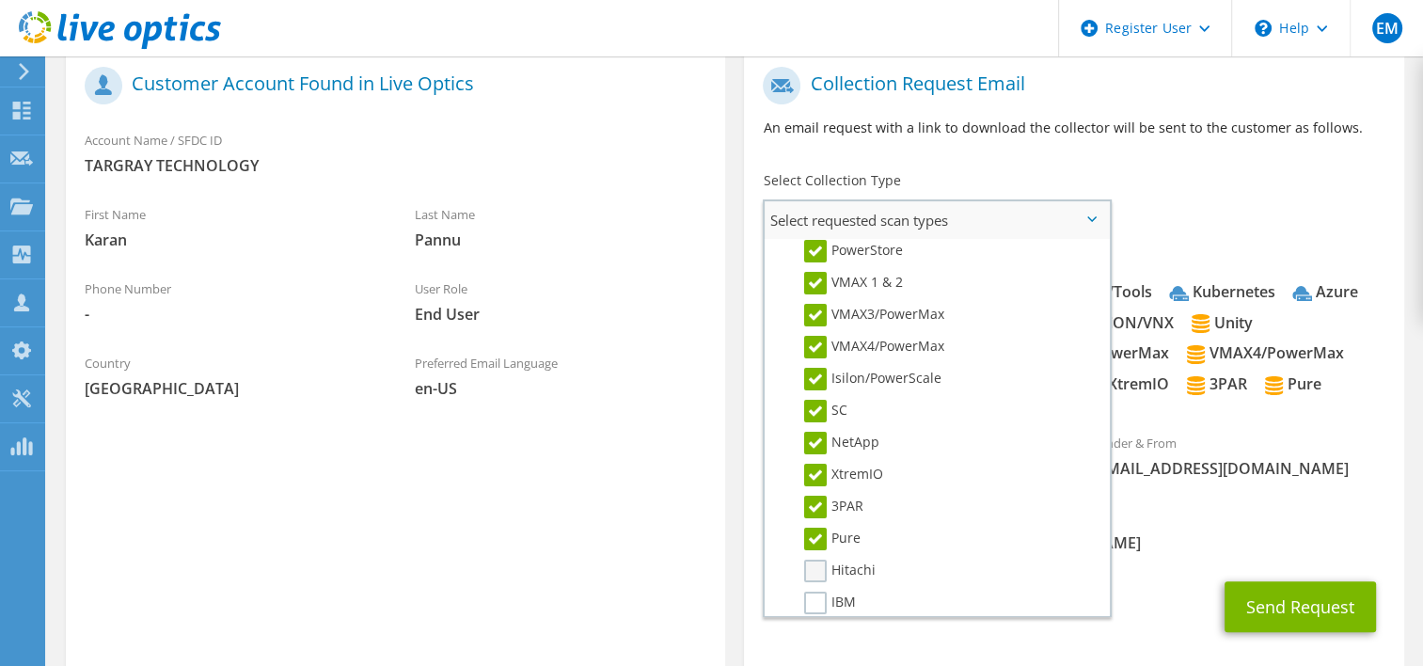
click at [818, 560] on label "Hitachi" at bounding box center [839, 571] width 71 height 23
click at [0, 0] on input "Hitachi" at bounding box center [0, 0] width 0 height 0
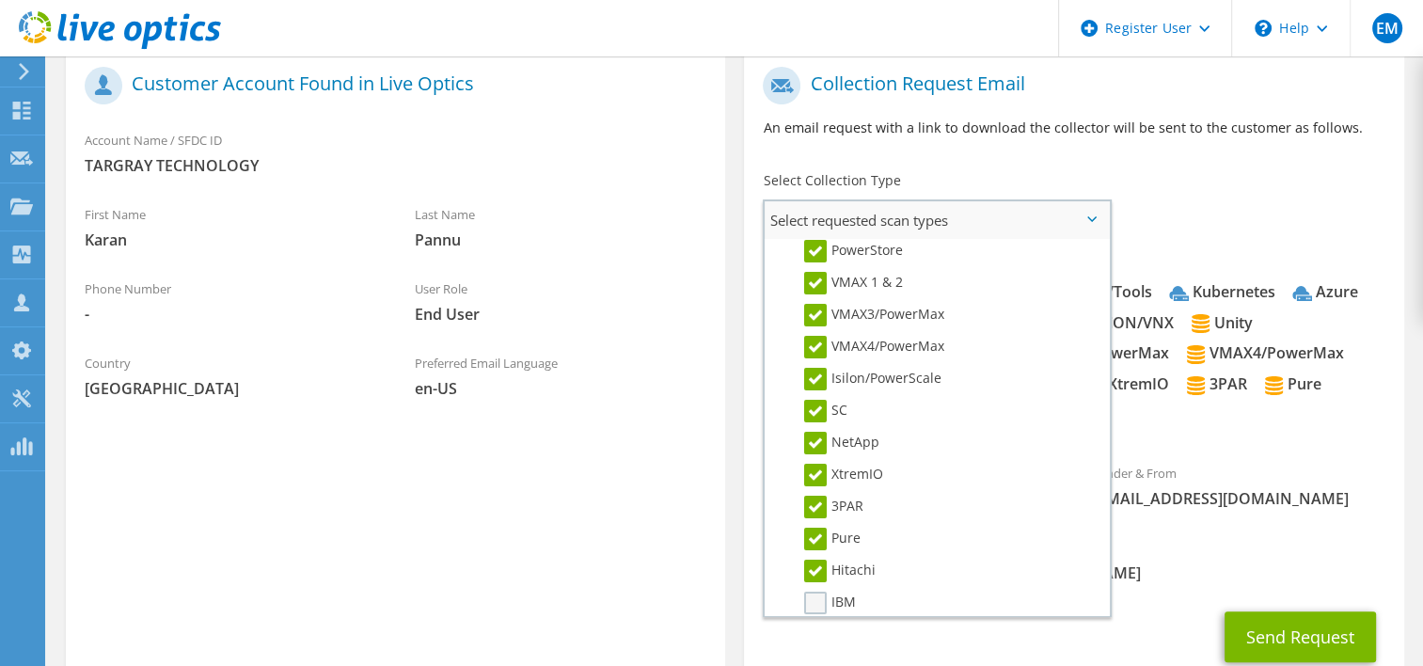
click at [824, 592] on label "IBM" at bounding box center [830, 603] width 52 height 23
click at [0, 0] on input "IBM" at bounding box center [0, 0] width 0 height 0
click at [1153, 549] on div "CC & Reply To [PERSON_NAME][EMAIL_ADDRESS][DOMAIN_NAME]" at bounding box center [1073, 560] width 659 height 65
